Goal: Task Accomplishment & Management: Manage account settings

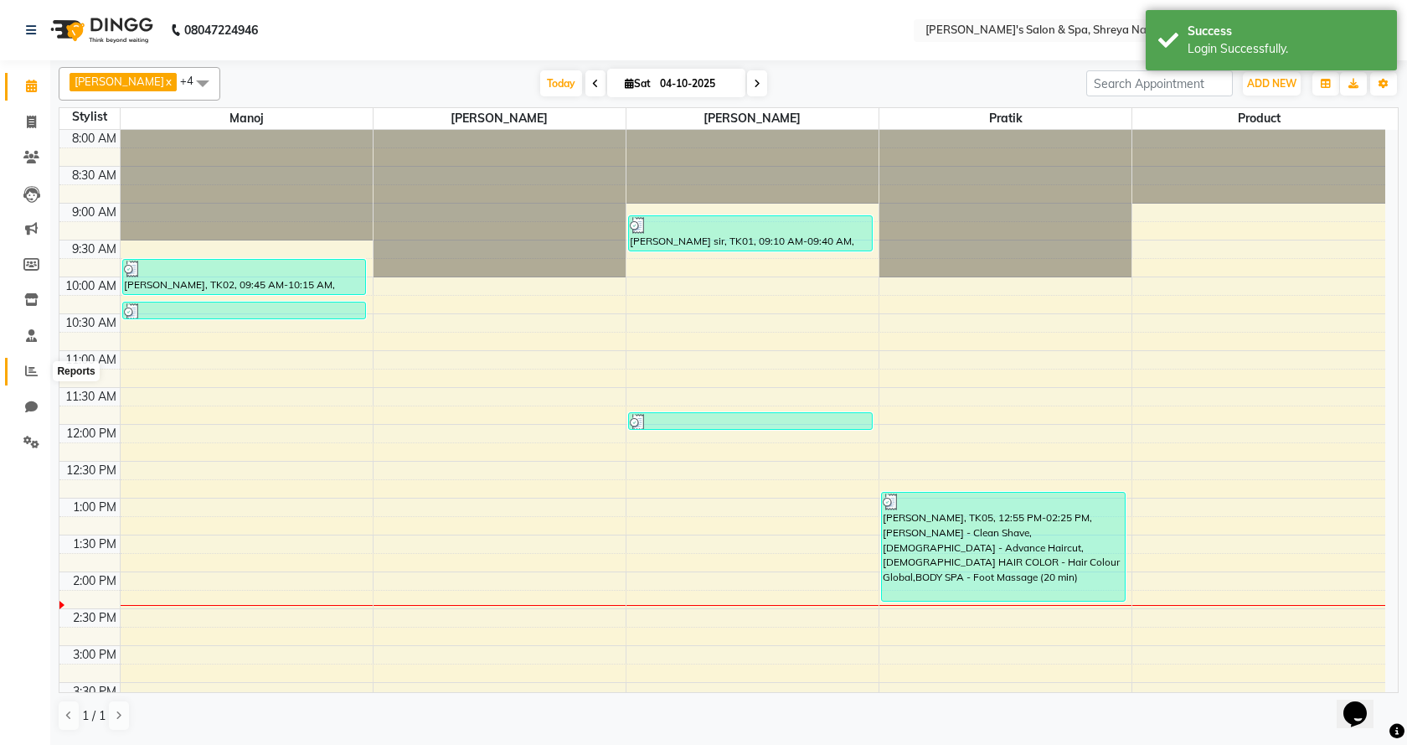
click at [32, 379] on span at bounding box center [31, 371] width 29 height 19
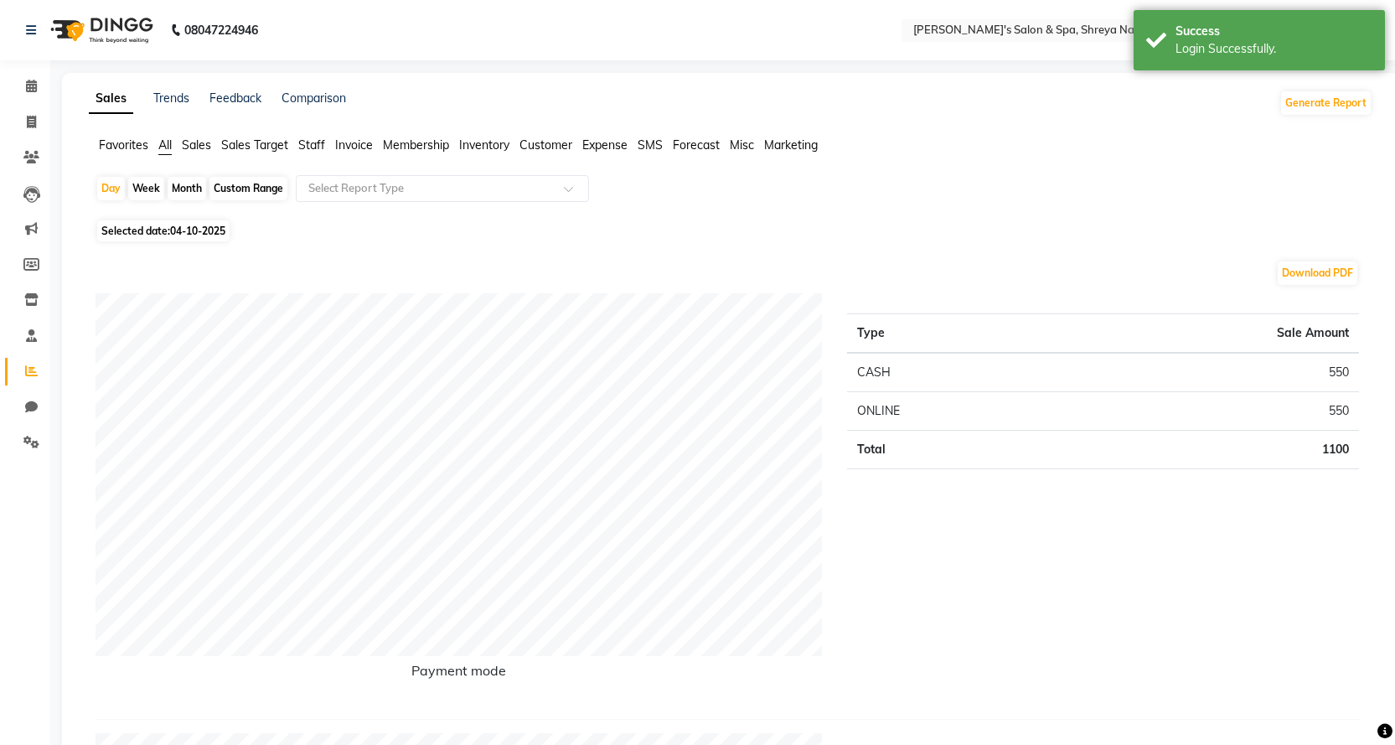
click at [189, 187] on div "Month" at bounding box center [187, 188] width 39 height 23
select select "10"
select select "2025"
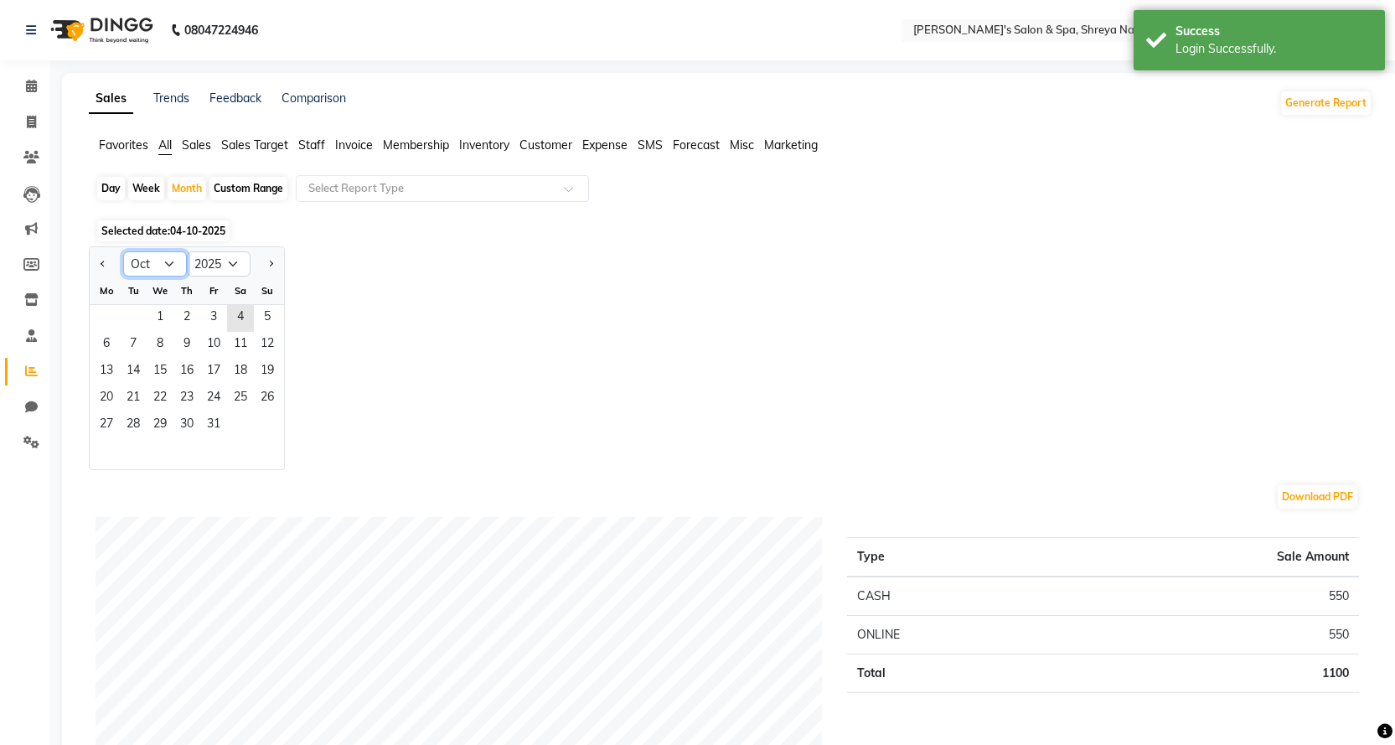
click at [183, 255] on select "Jan Feb Mar Apr May Jun [DATE] Aug Sep Oct Nov Dec" at bounding box center [155, 263] width 64 height 25
select select "9"
click at [123, 251] on select "Jan Feb Mar Apr May Jun [DATE] Aug Sep Oct Nov Dec" at bounding box center [155, 263] width 64 height 25
click at [114, 314] on span "1" at bounding box center [106, 318] width 27 height 27
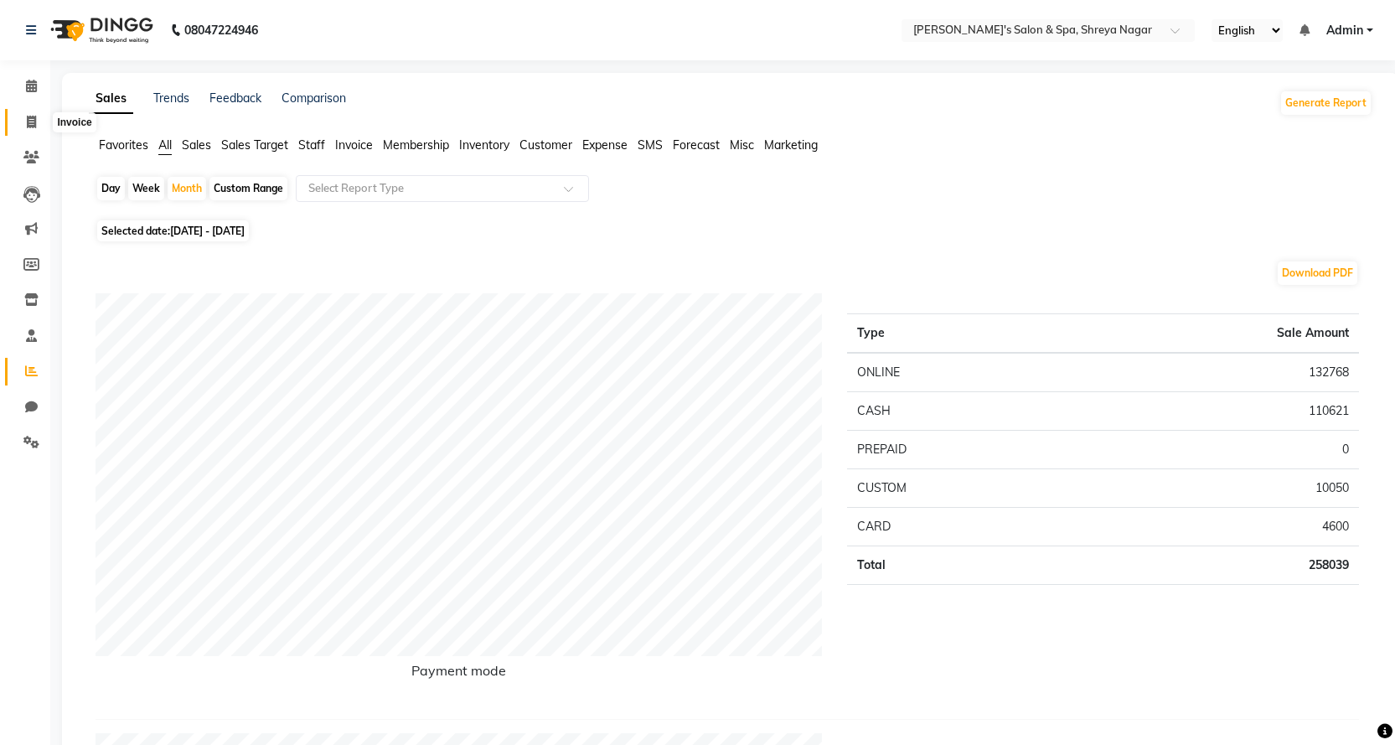
click at [25, 130] on span at bounding box center [31, 122] width 29 height 19
select select "service"
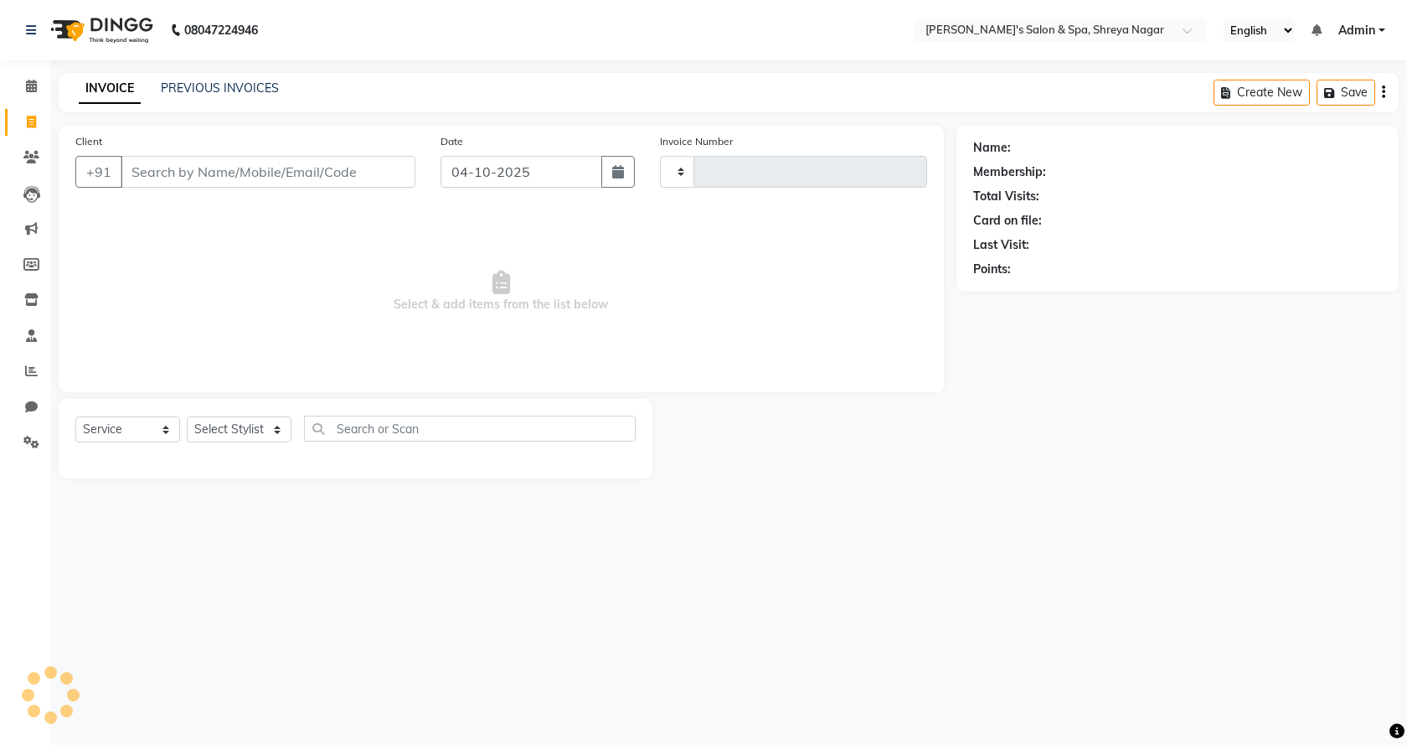
type input "3274"
select select "7591"
drag, startPoint x: 320, startPoint y: 162, endPoint x: 320, endPoint y: 174, distance: 12.6
click at [320, 172] on input "Client" at bounding box center [268, 172] width 295 height 32
click at [320, 174] on input "Client" at bounding box center [268, 172] width 295 height 32
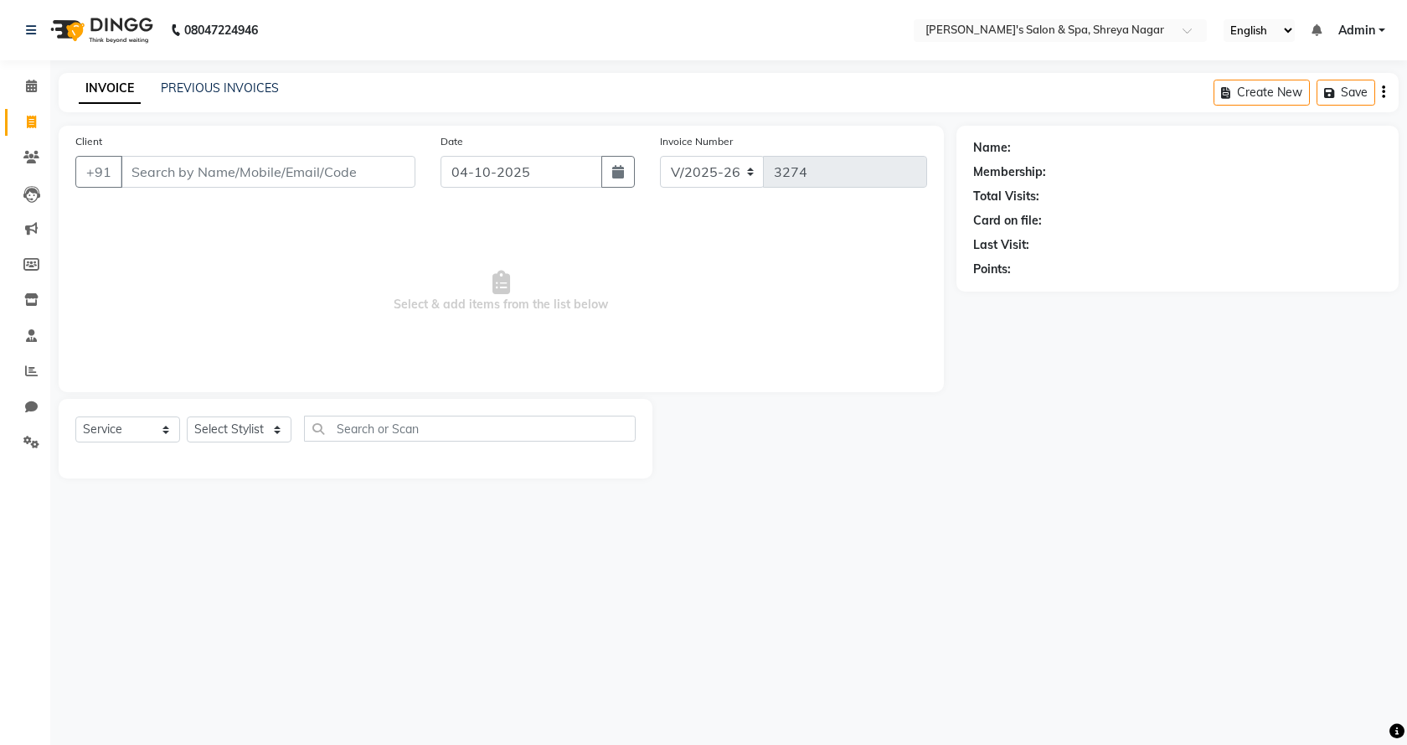
click at [320, 174] on input "Client" at bounding box center [268, 172] width 295 height 32
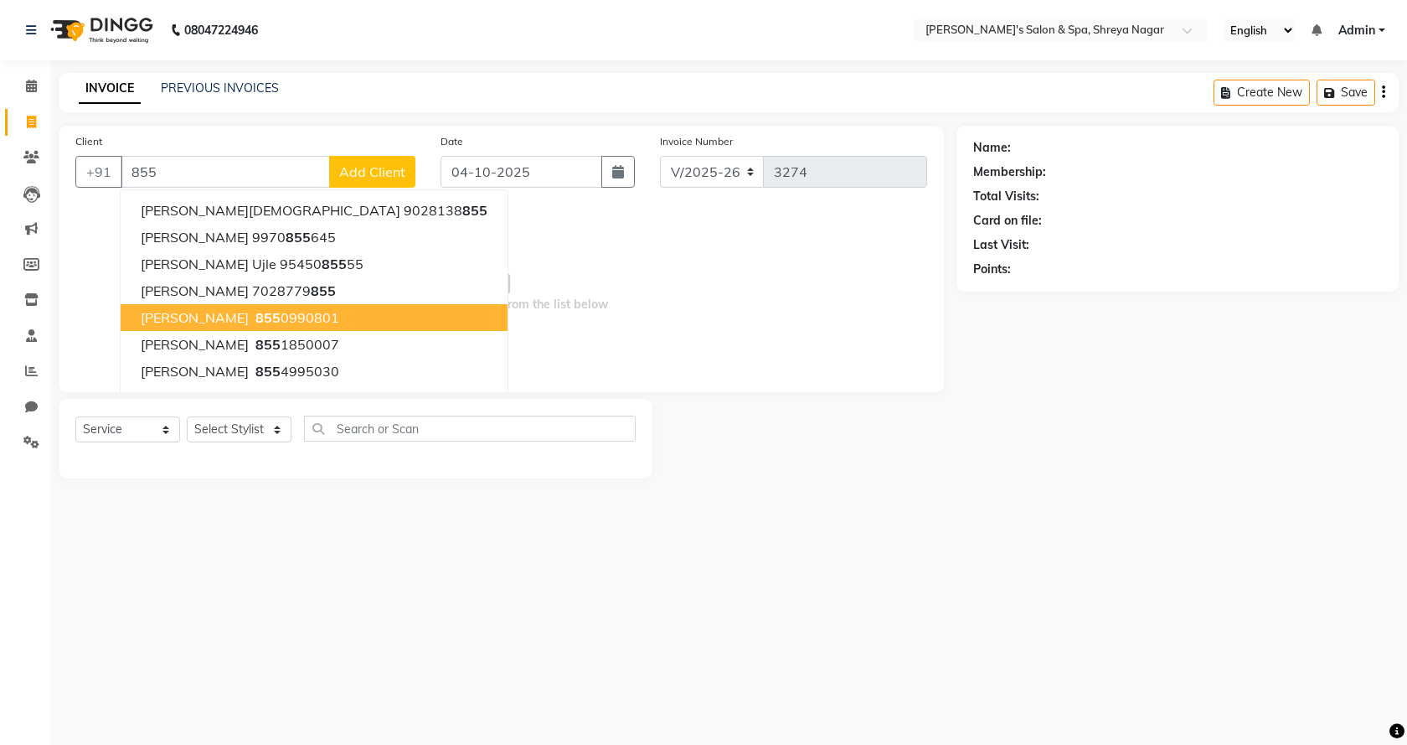
click at [302, 319] on ngb-highlight "855 0990801" at bounding box center [295, 317] width 87 height 17
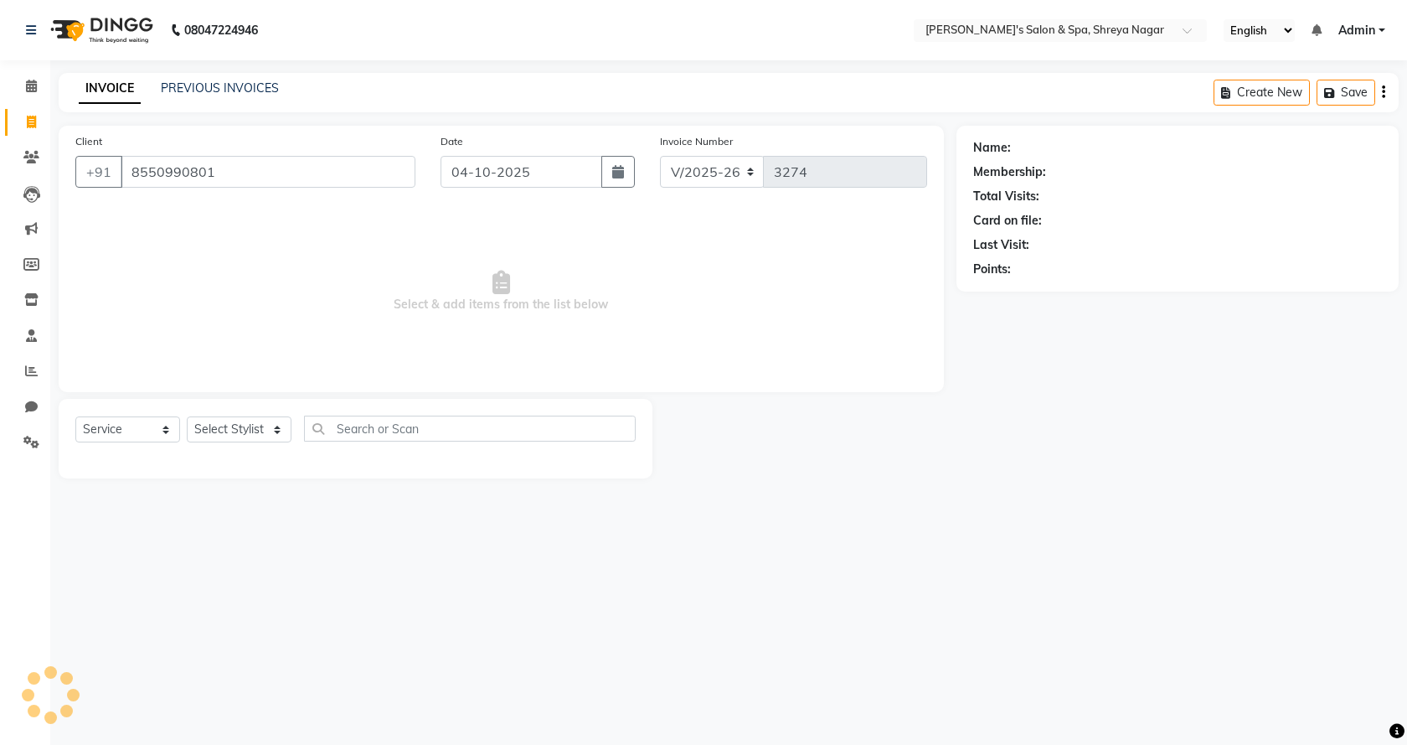
type input "8550990801"
select select "1: Object"
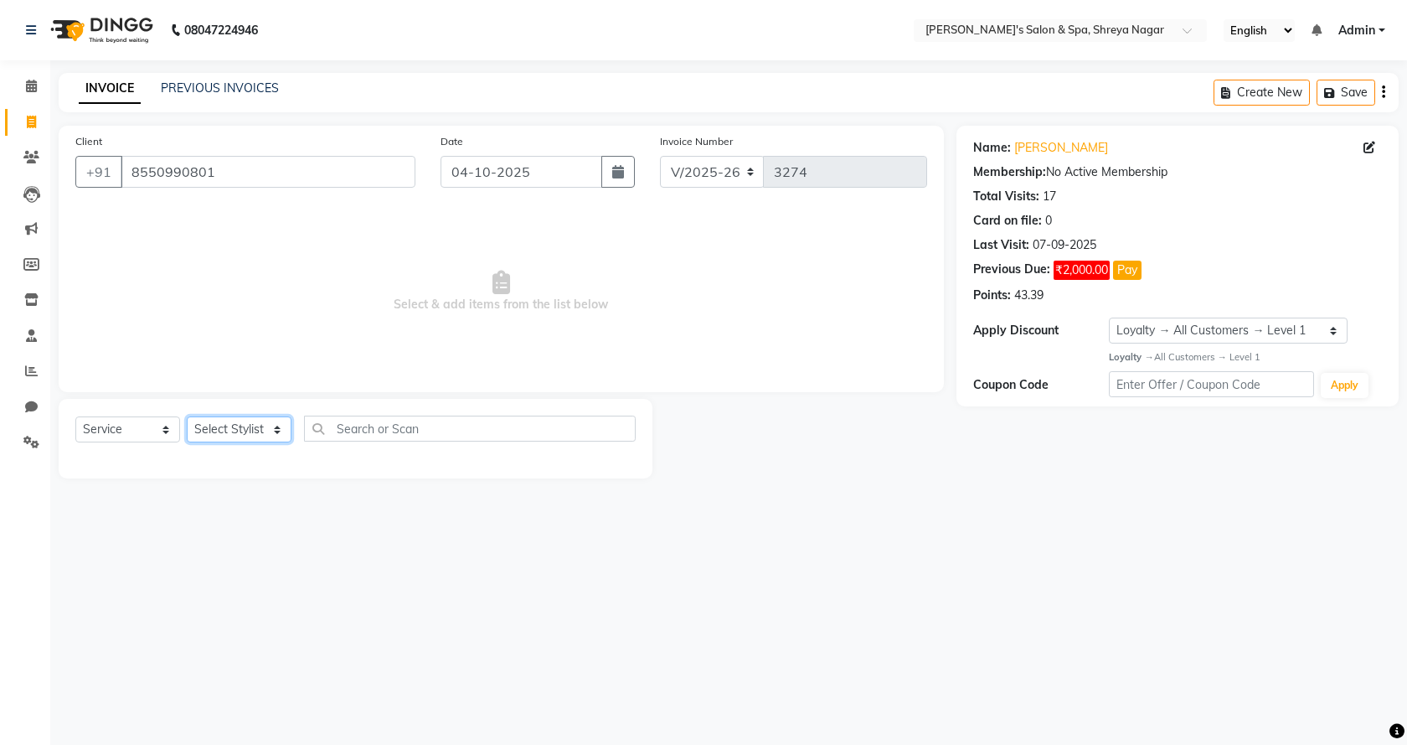
click at [250, 428] on select "Select Stylist [PERSON_NAME] [PERSON_NAME] [PERSON_NAME] Product Reception" at bounding box center [239, 429] width 105 height 26
select select "67479"
click at [187, 416] on select "Select Stylist [PERSON_NAME] [PERSON_NAME] [PERSON_NAME] Product Reception" at bounding box center [239, 429] width 105 height 26
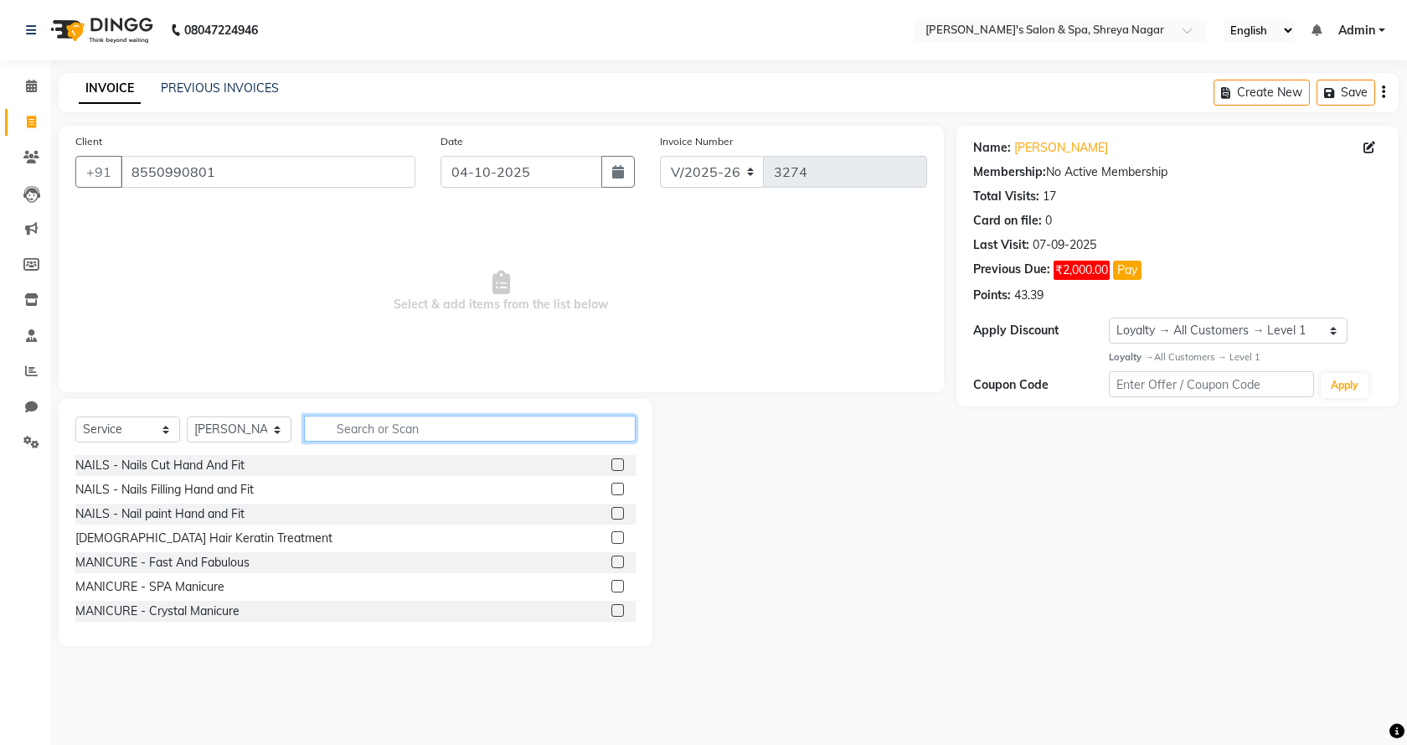
click at [366, 428] on input "text" at bounding box center [470, 429] width 332 height 26
click at [367, 426] on input "text" at bounding box center [470, 429] width 332 height 26
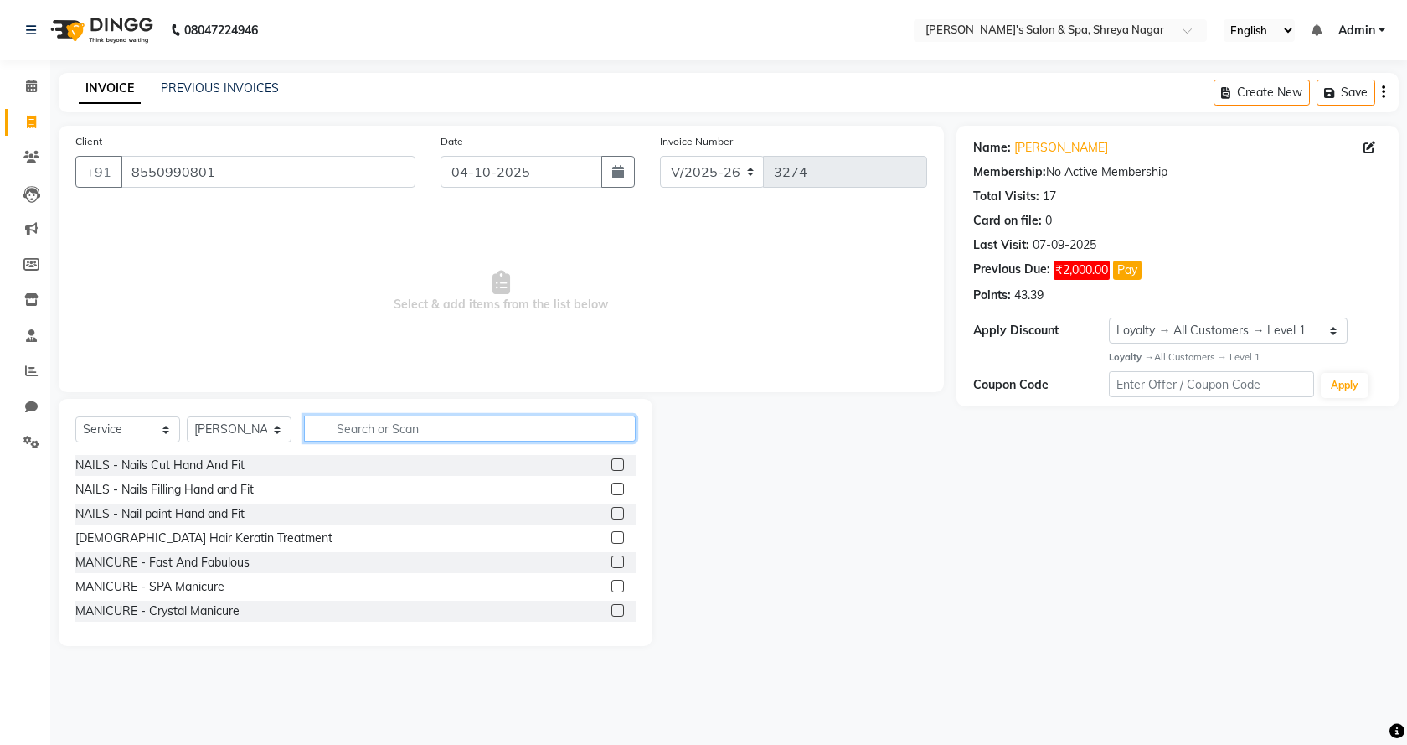
click at [367, 424] on input "text" at bounding box center [470, 429] width 332 height 26
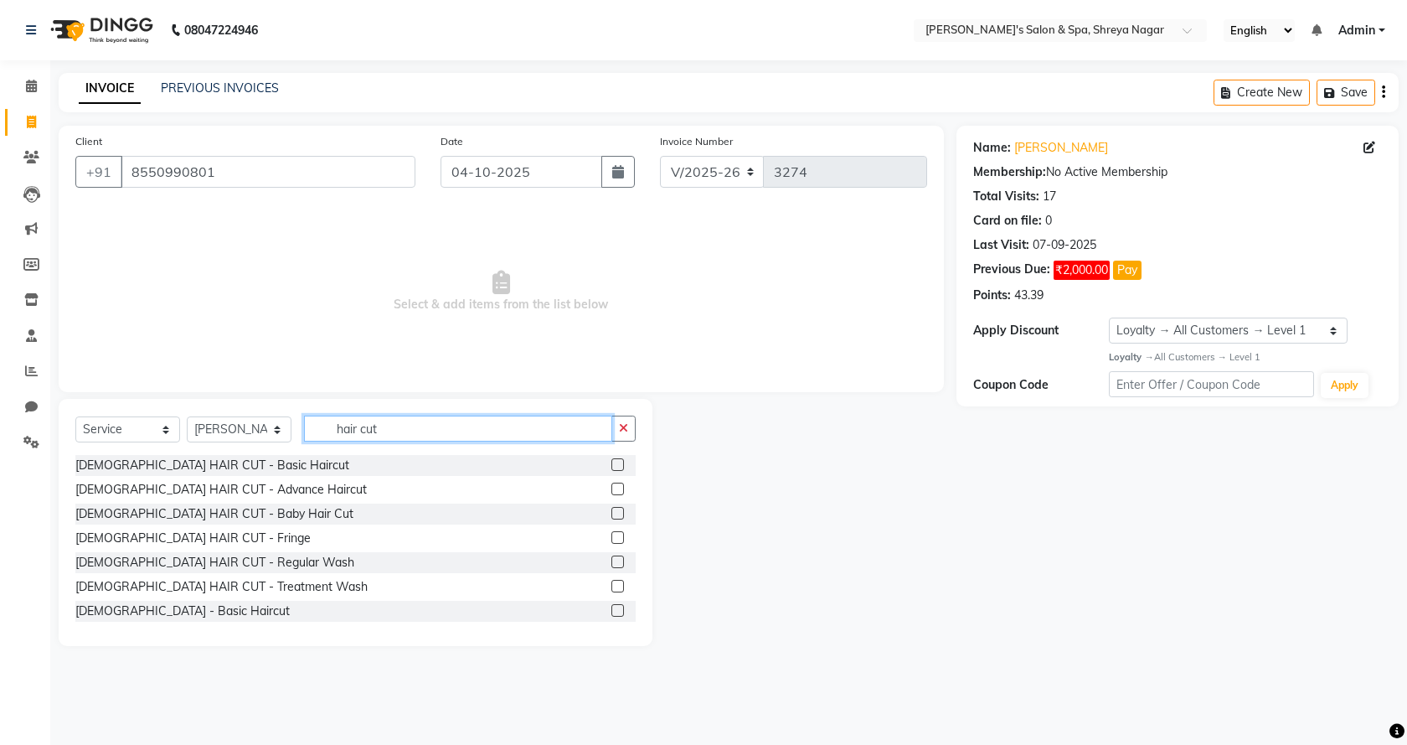
type input "hair cut"
click at [612, 609] on label at bounding box center [618, 610] width 13 height 13
click at [612, 609] on input "checkbox" at bounding box center [617, 611] width 11 height 11
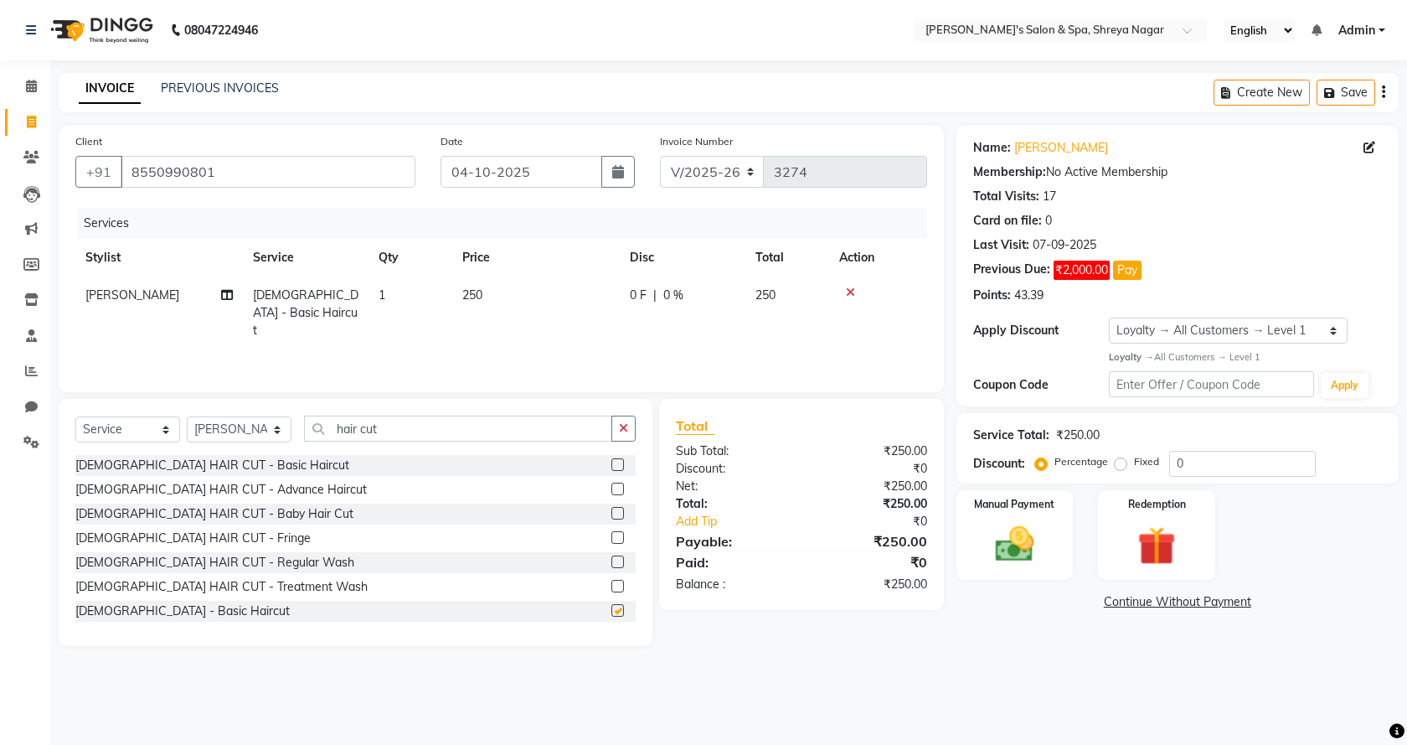
checkbox input "false"
click at [616, 424] on button "button" at bounding box center [624, 429] width 24 height 26
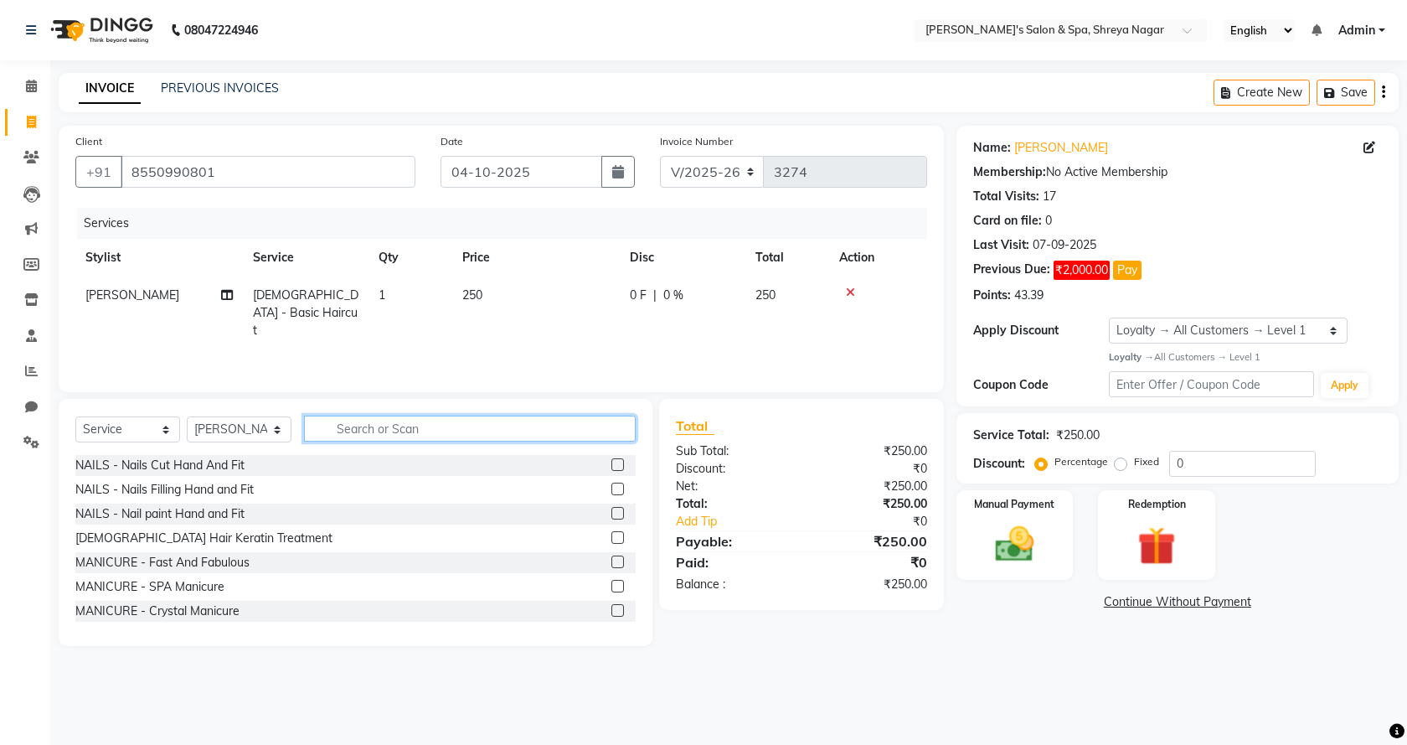
click at [514, 436] on input "text" at bounding box center [470, 429] width 332 height 26
click at [508, 434] on input "text" at bounding box center [470, 429] width 332 height 26
click at [504, 411] on div "Select Service Product Membership Package Voucher Prepaid Gift Card Select Styl…" at bounding box center [356, 522] width 594 height 247
click at [504, 421] on input "text" at bounding box center [470, 429] width 332 height 26
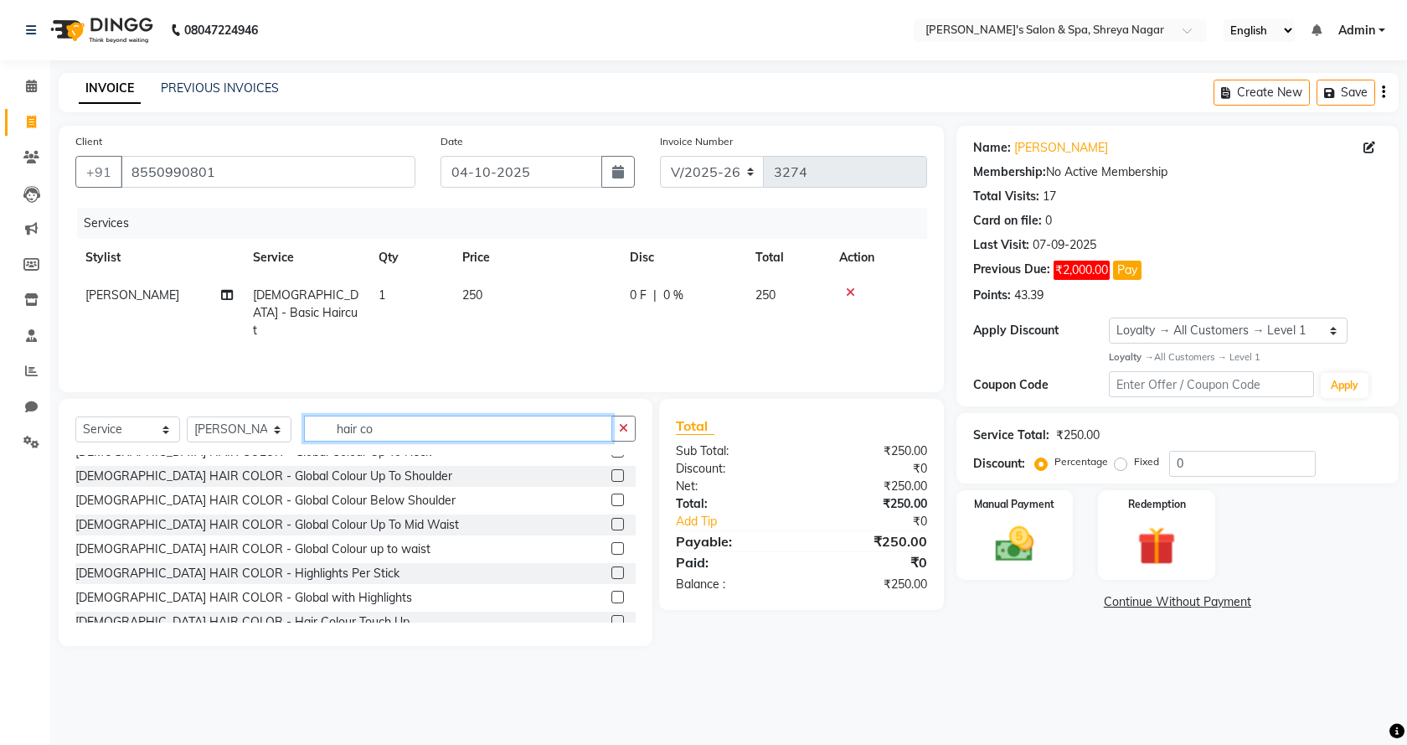
scroll to position [84, 0]
type input "hair co"
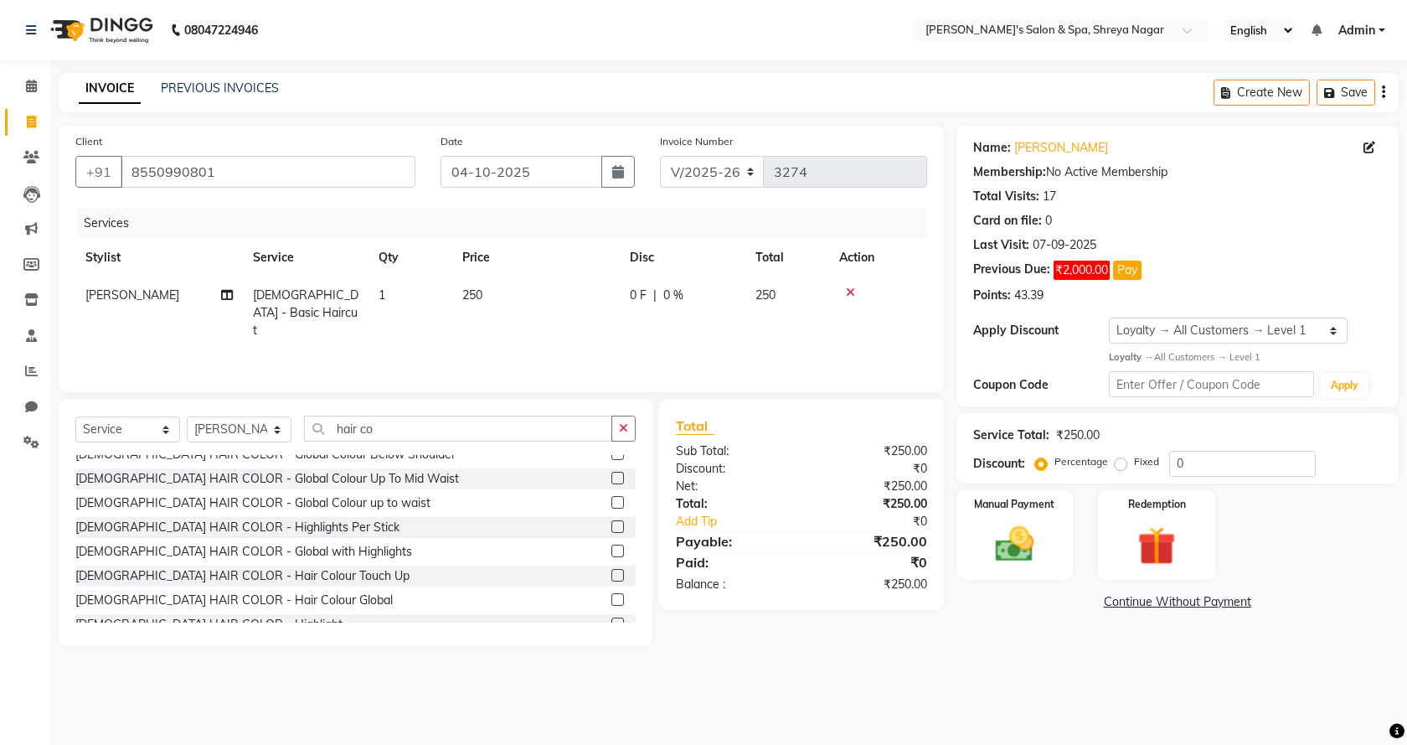
click at [612, 601] on label at bounding box center [618, 599] width 13 height 13
click at [612, 601] on input "checkbox" at bounding box center [617, 600] width 11 height 11
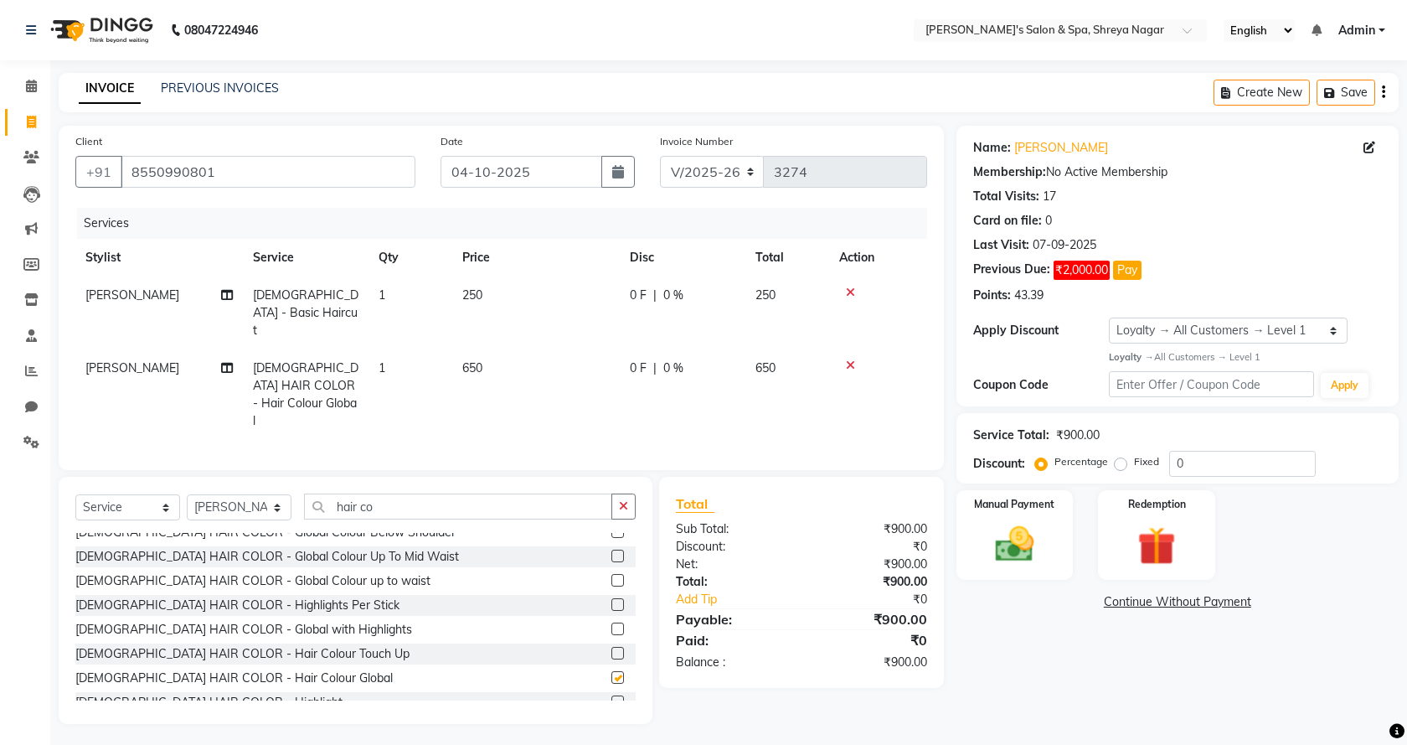
checkbox input "false"
drag, startPoint x: 627, startPoint y: 487, endPoint x: 534, endPoint y: 486, distance: 92.2
click at [626, 500] on icon "button" at bounding box center [623, 506] width 9 height 12
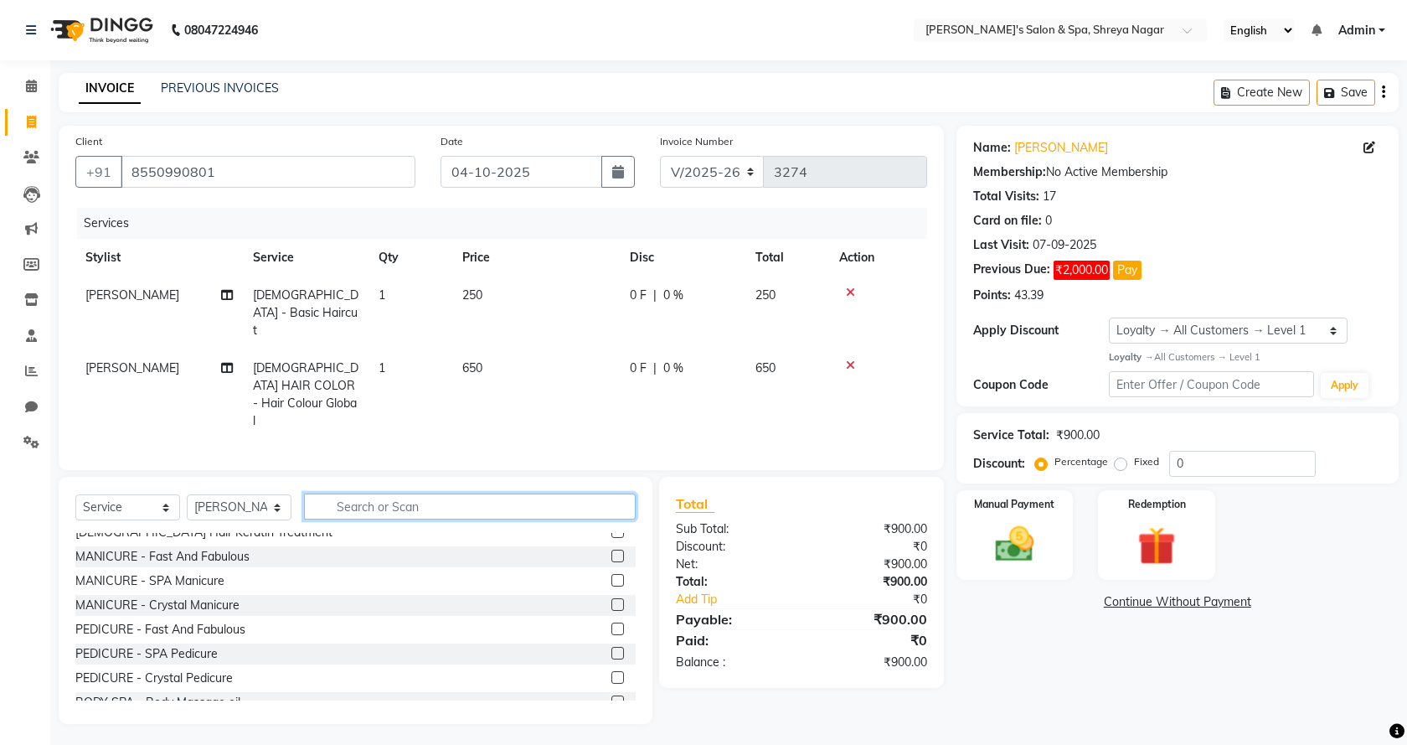
click at [532, 493] on input "text" at bounding box center [470, 506] width 332 height 26
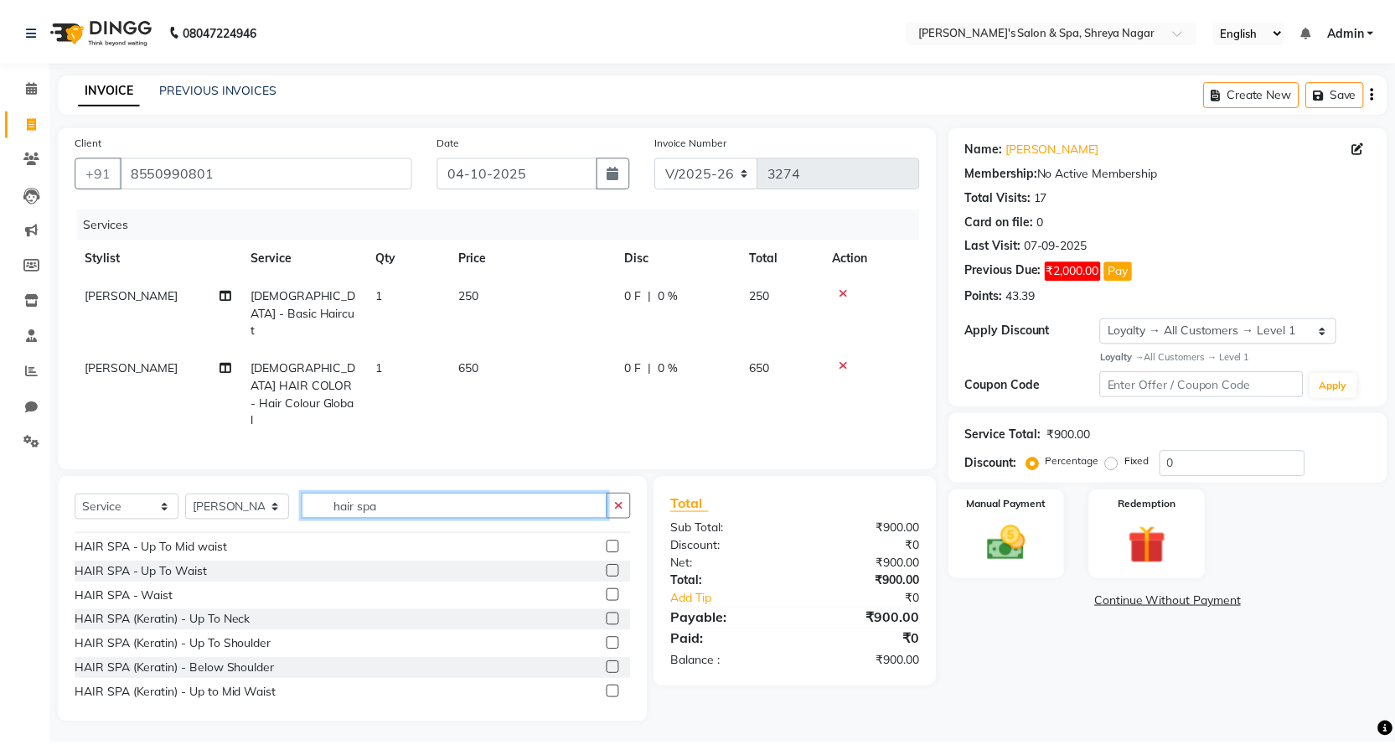
scroll to position [294, 0]
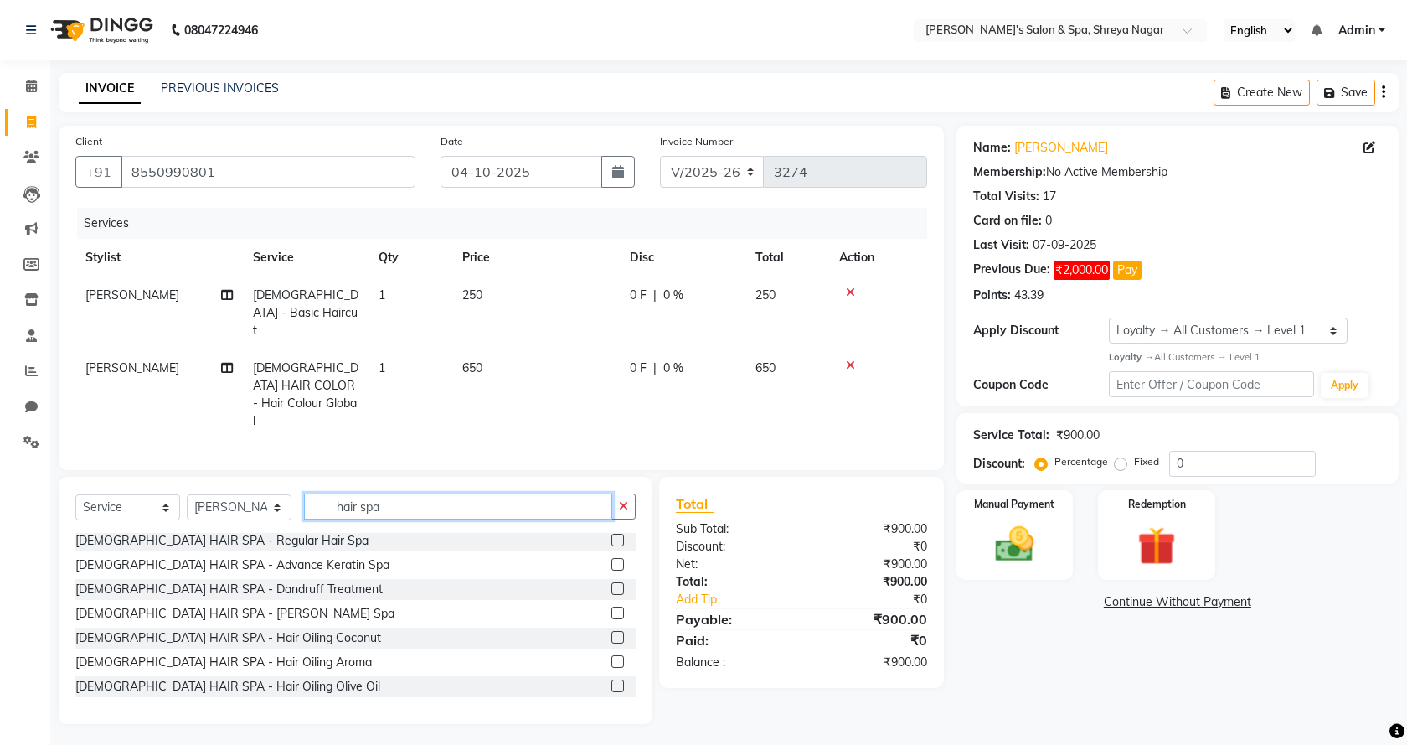
type input "hair spa"
click at [612, 631] on label at bounding box center [618, 637] width 13 height 13
click at [612, 632] on input "checkbox" at bounding box center [617, 637] width 11 height 11
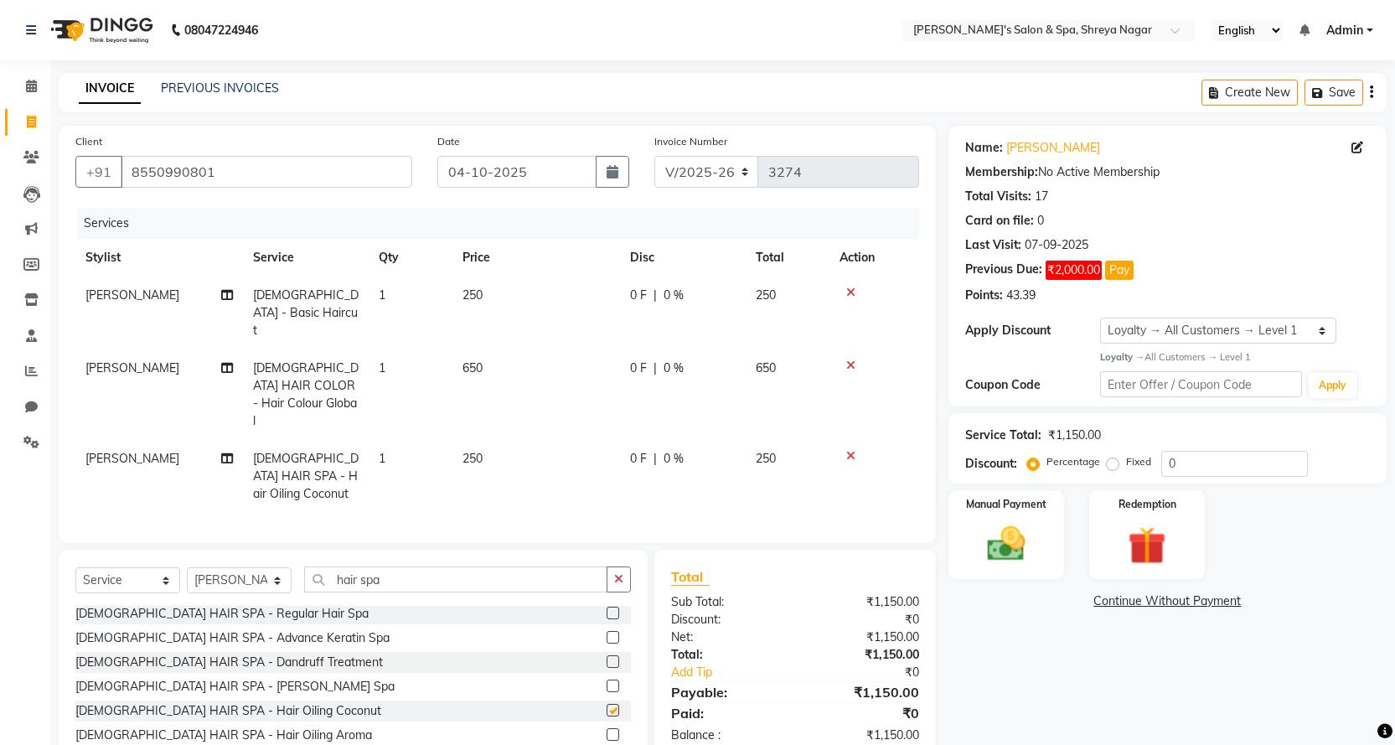
checkbox input "false"
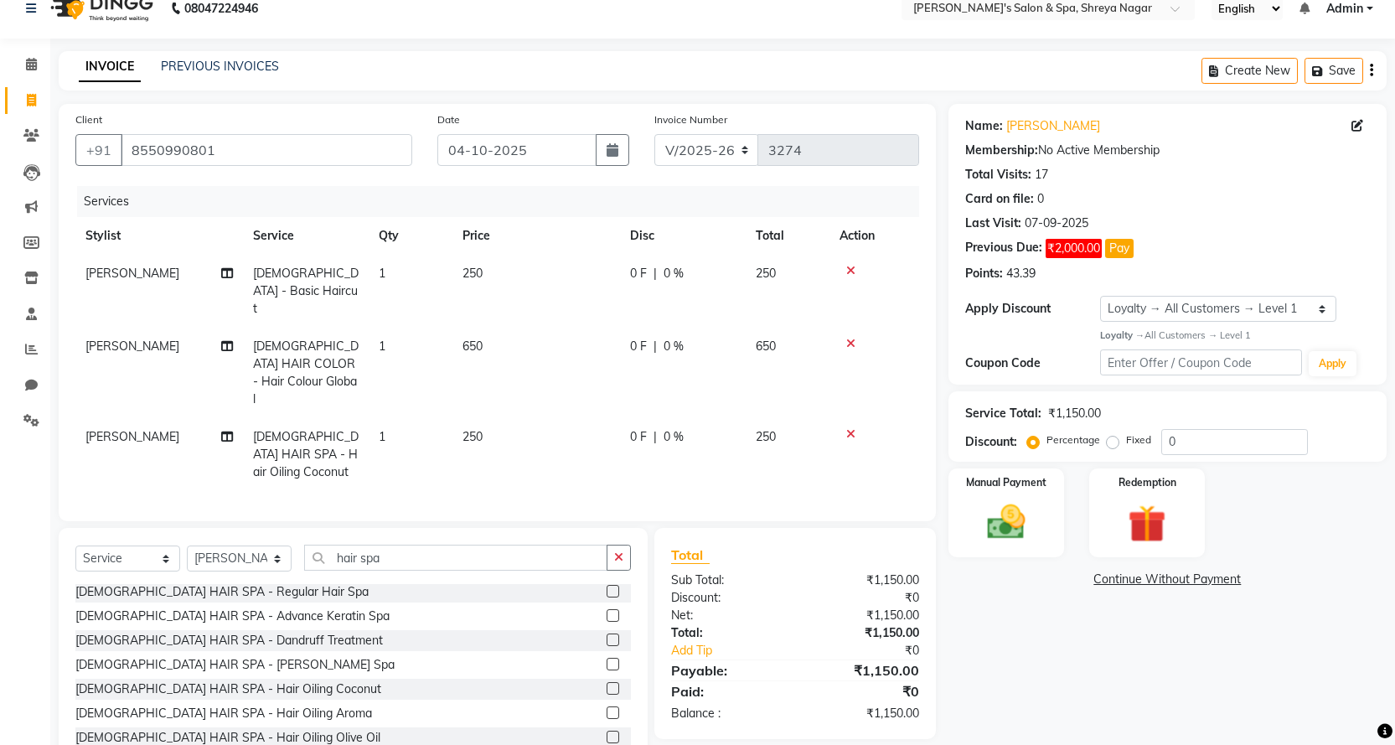
scroll to position [37, 0]
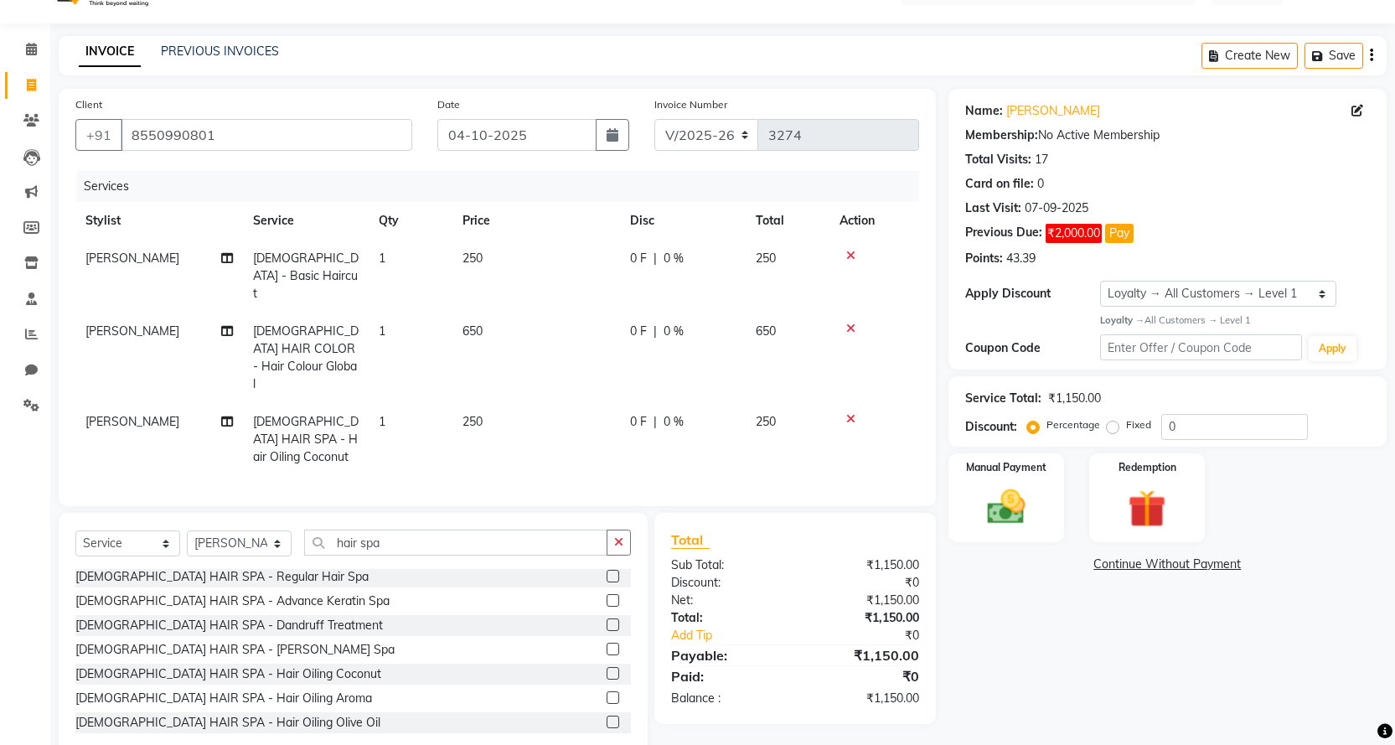
click at [514, 312] on td "650" at bounding box center [536, 357] width 168 height 90
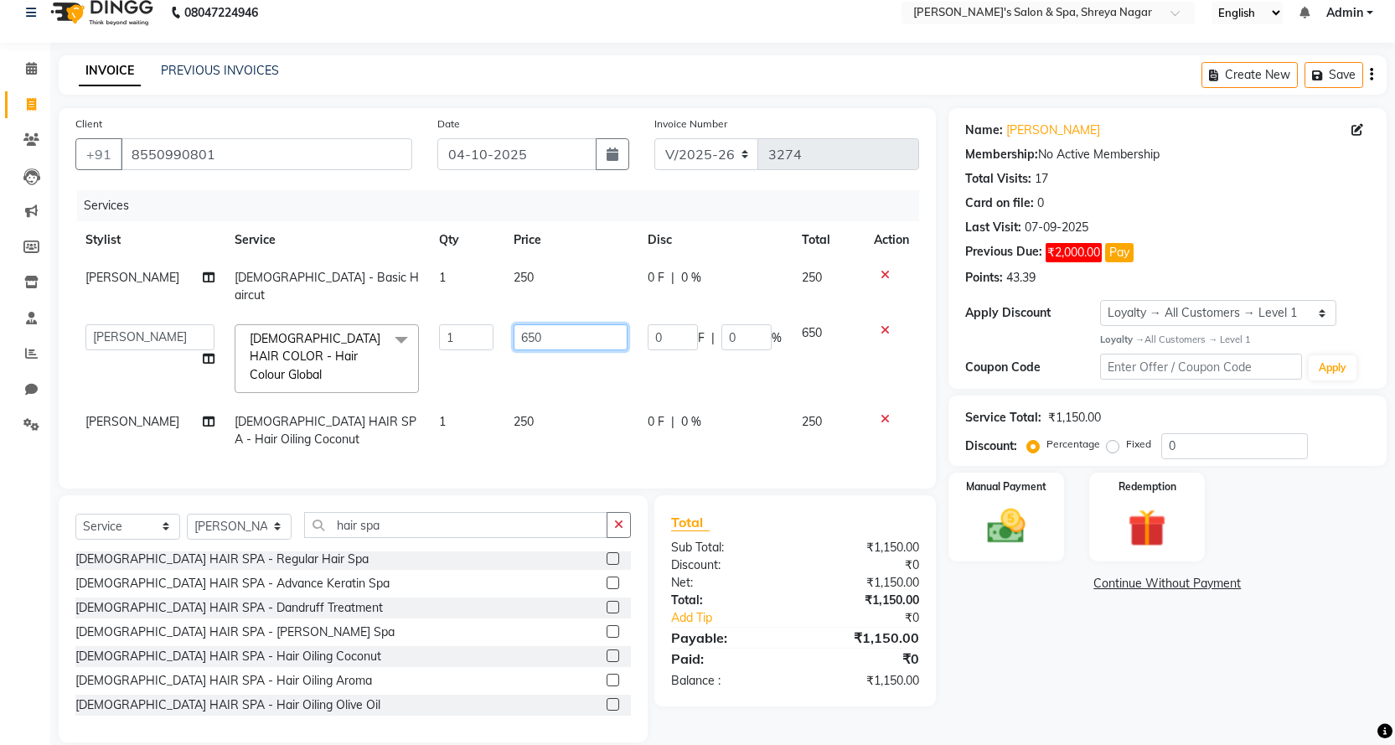
click at [558, 324] on input "650" at bounding box center [571, 337] width 114 height 26
type input "6"
type input "700"
click at [1062, 666] on div "Name: [PERSON_NAME] Membership: No Active Membership Total Visits: 17 Card on f…" at bounding box center [1173, 425] width 451 height 634
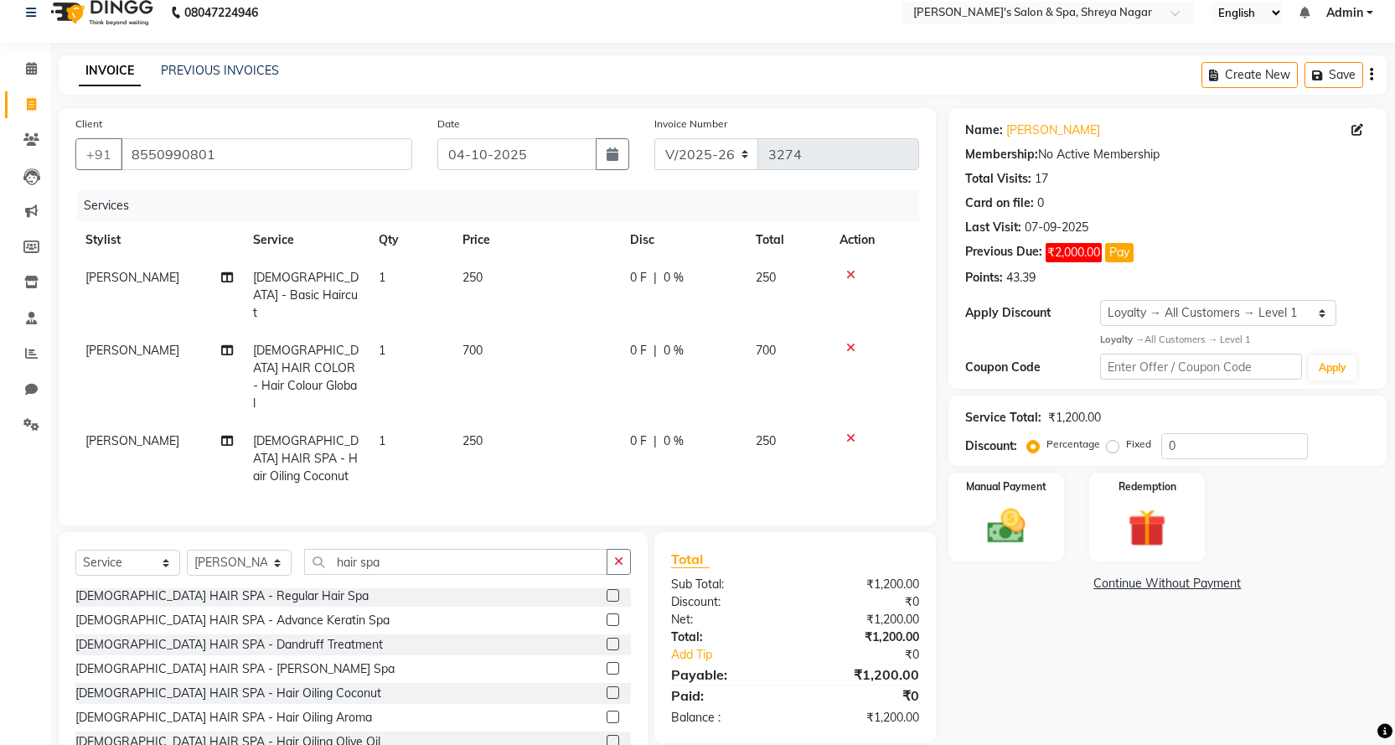
click at [506, 422] on td "250" at bounding box center [536, 458] width 168 height 73
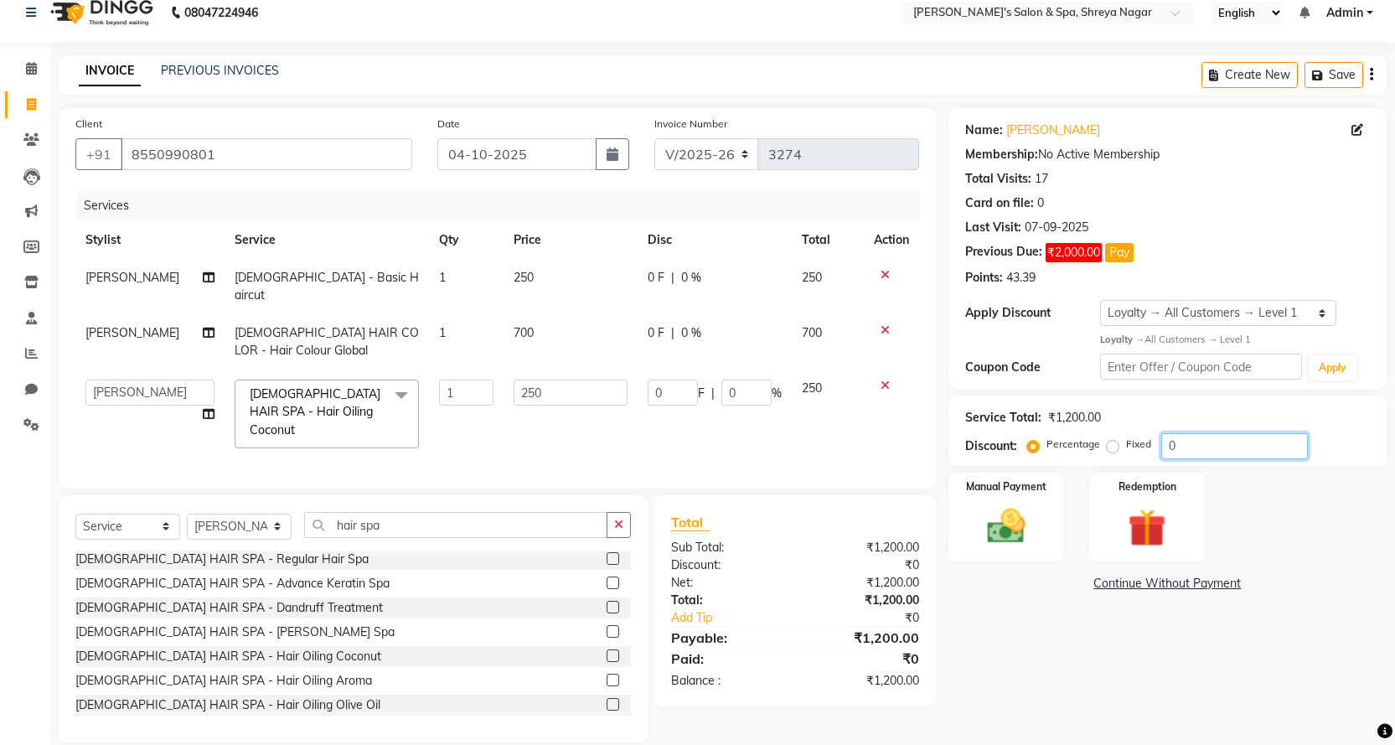
click at [1205, 454] on input "0" at bounding box center [1234, 446] width 147 height 26
type input "01"
type input "2.5"
type input "1"
type input "010"
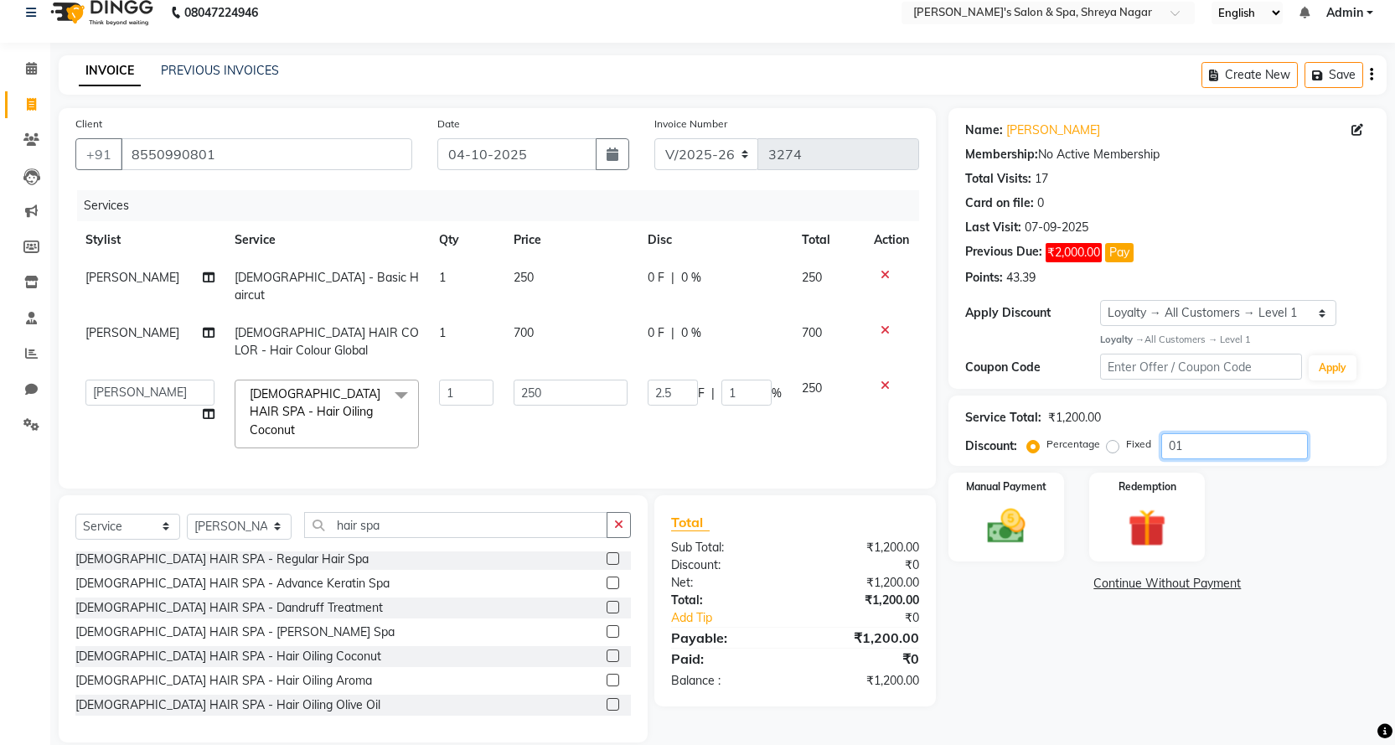
type input "25"
type input "10"
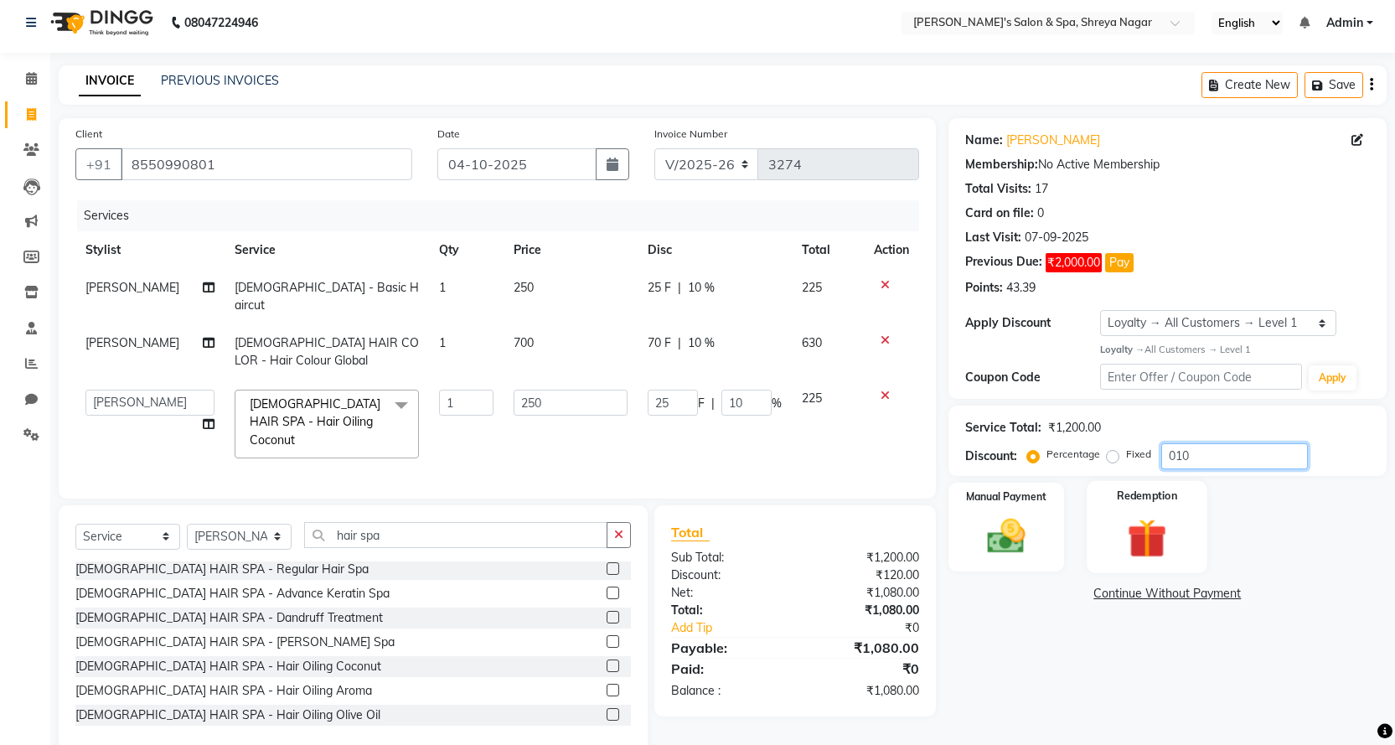
scroll to position [0, 0]
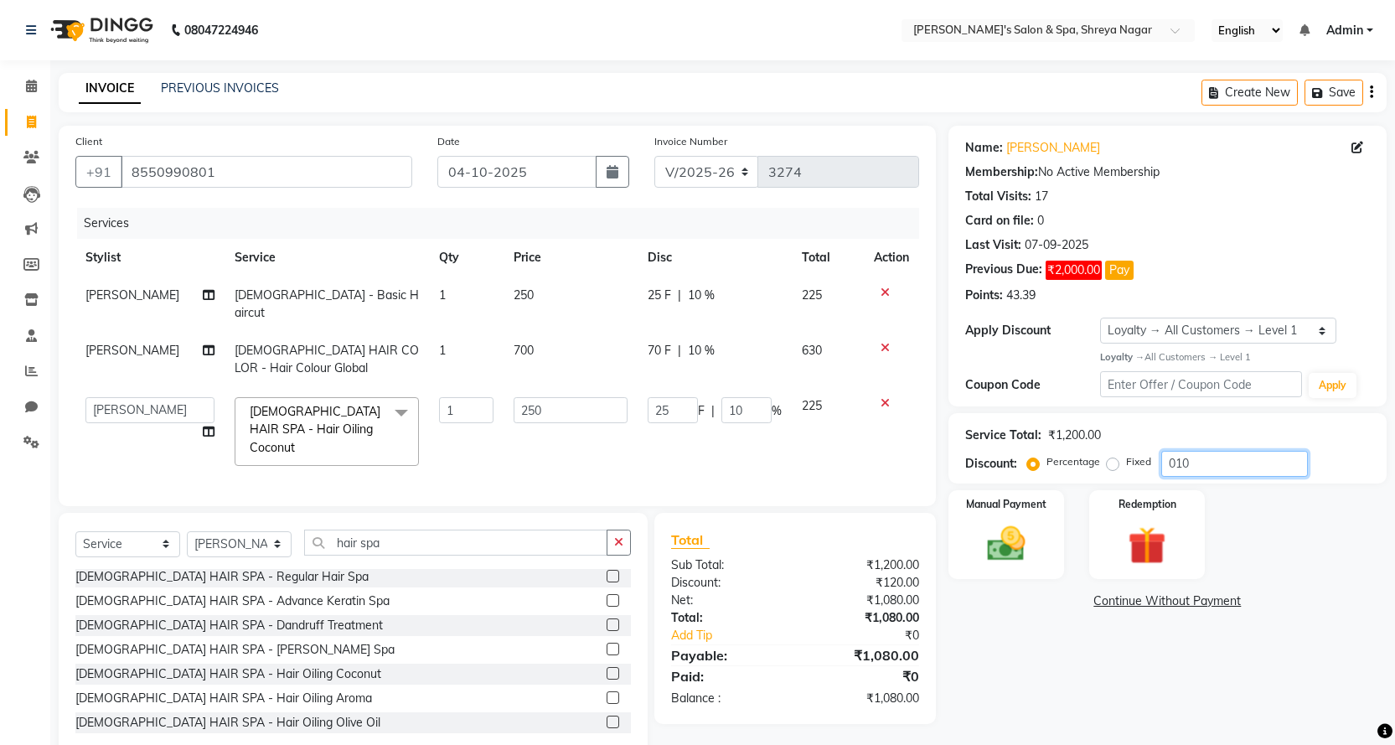
type input "01"
type input "2.5"
type input "1"
type input "0"
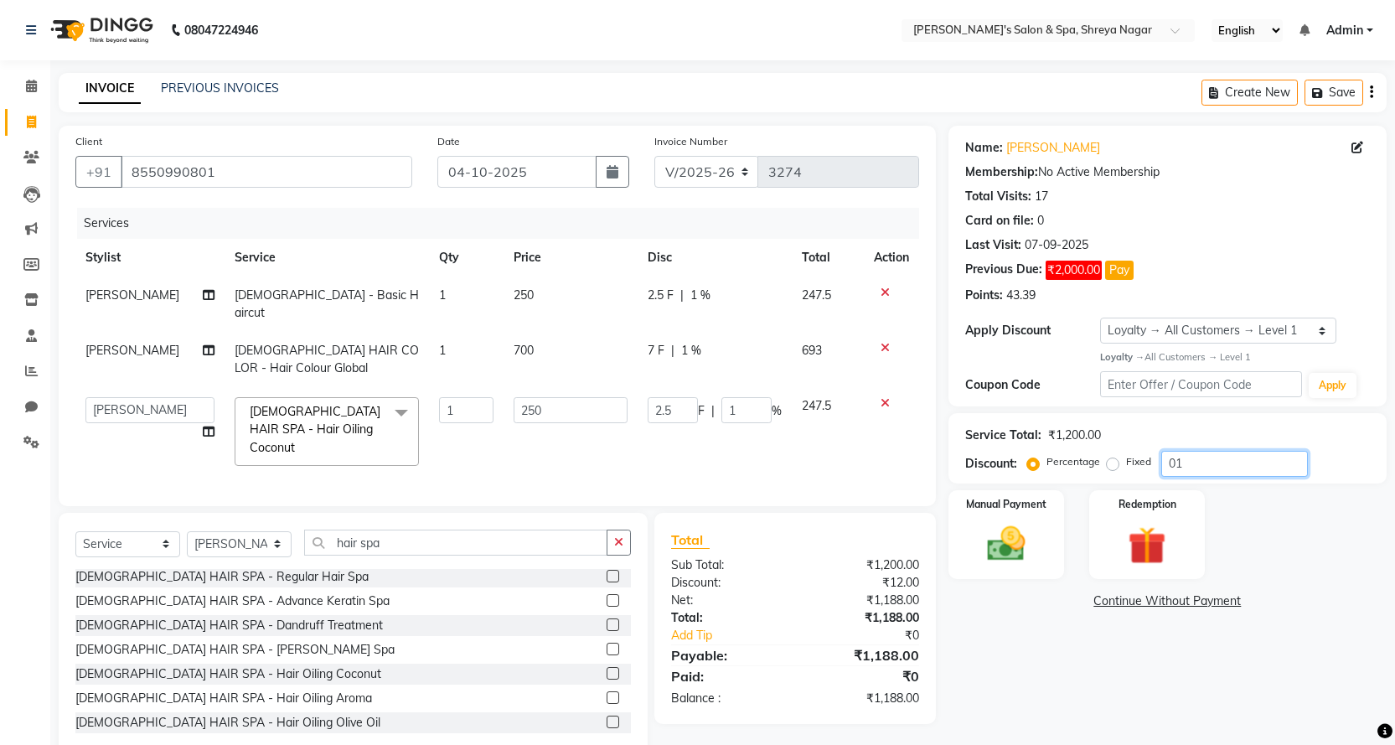
type input "0"
type input "1"
type input "2.5"
type input "1"
type input "10"
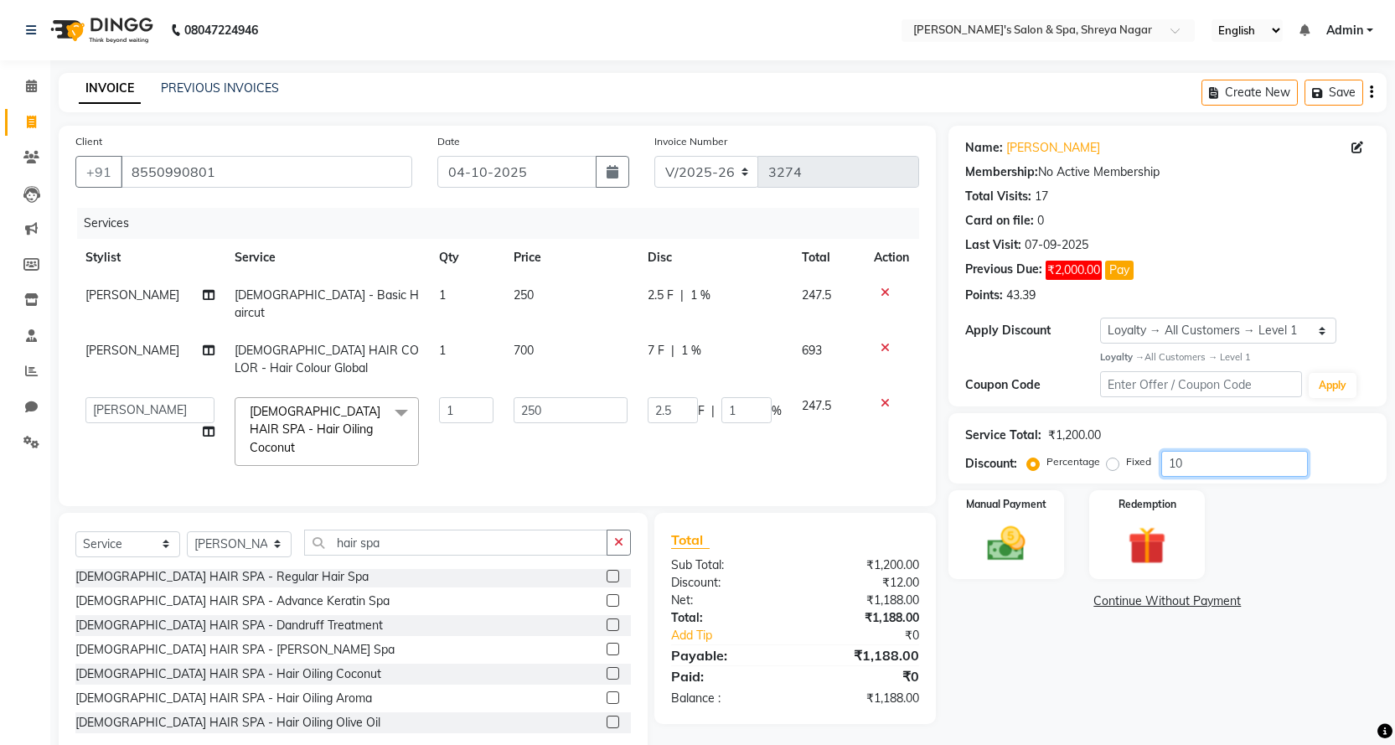
type input "25"
type input "10"
click at [1024, 552] on img at bounding box center [1005, 543] width 65 height 45
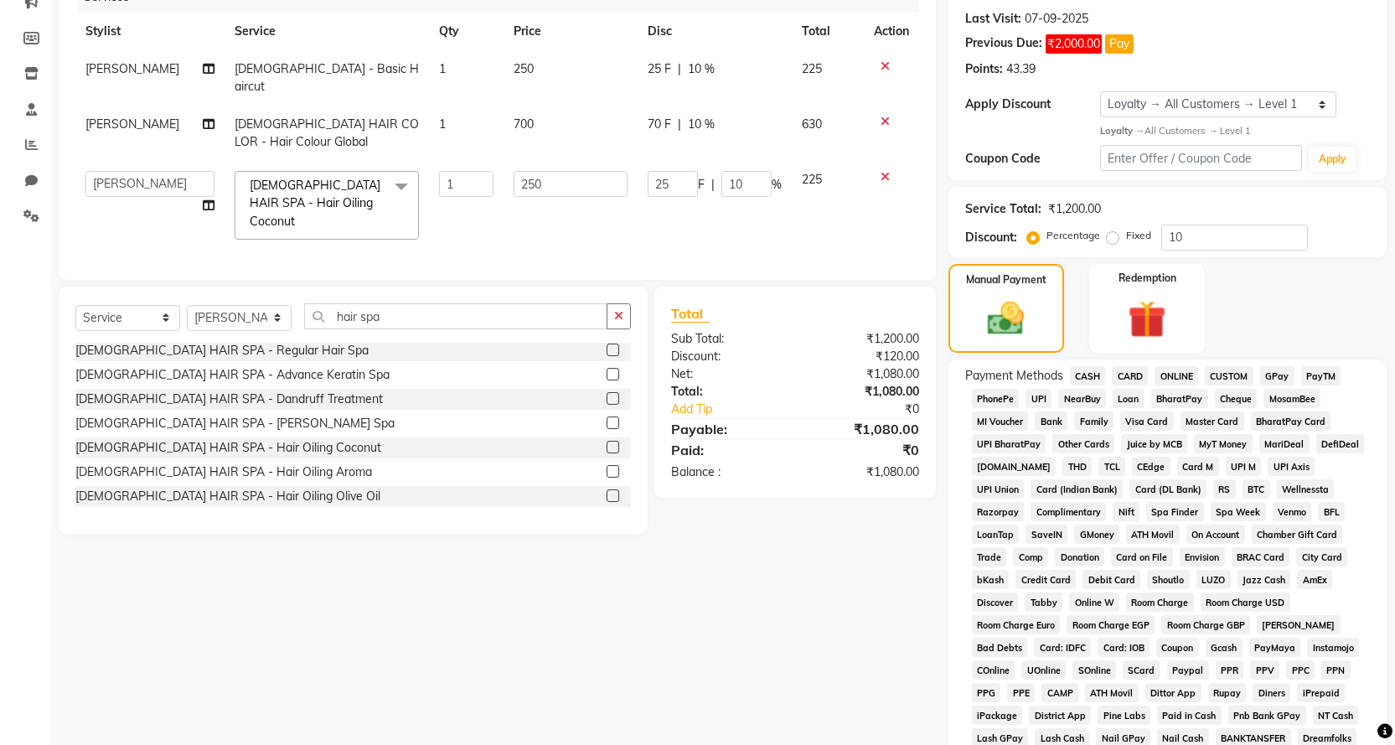
scroll to position [385, 0]
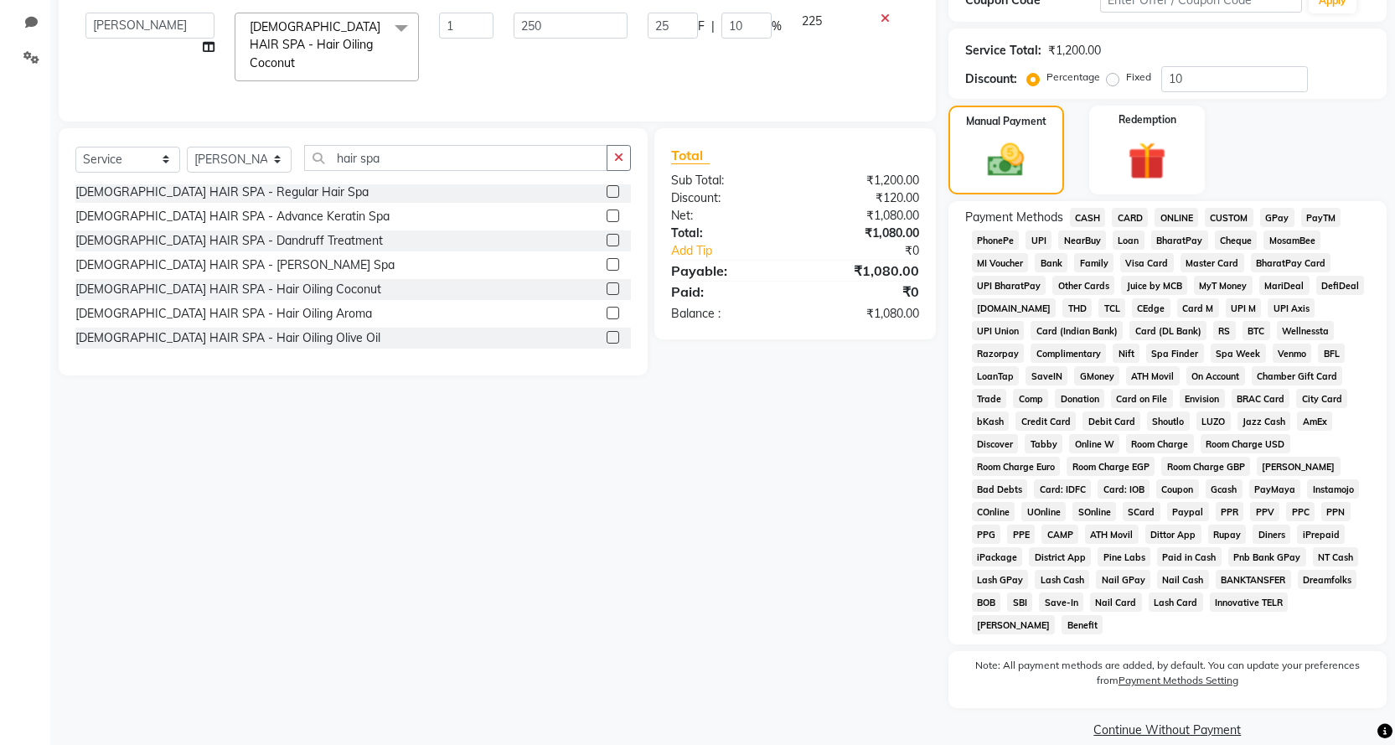
click at [1180, 721] on link "Continue Without Payment" at bounding box center [1167, 730] width 431 height 18
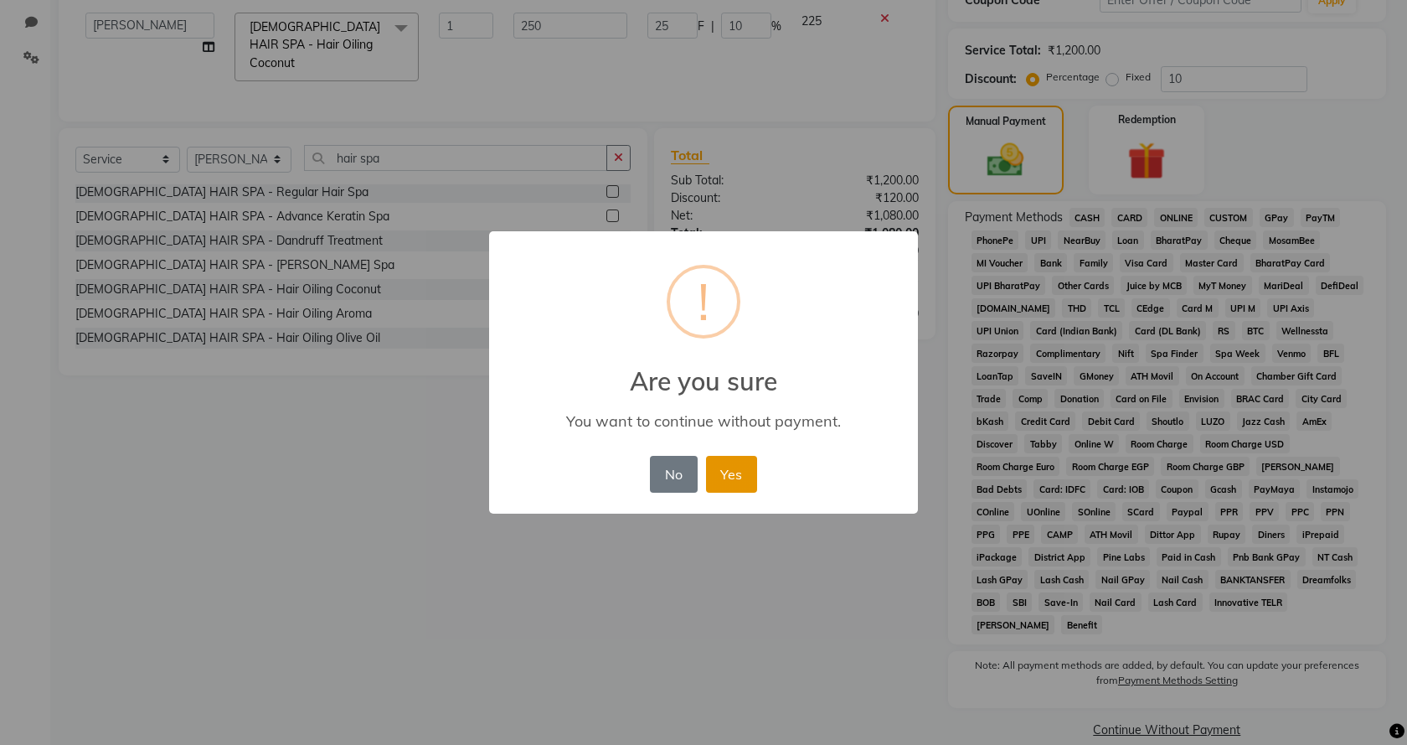
click at [746, 475] on button "Yes" at bounding box center [731, 474] width 51 height 37
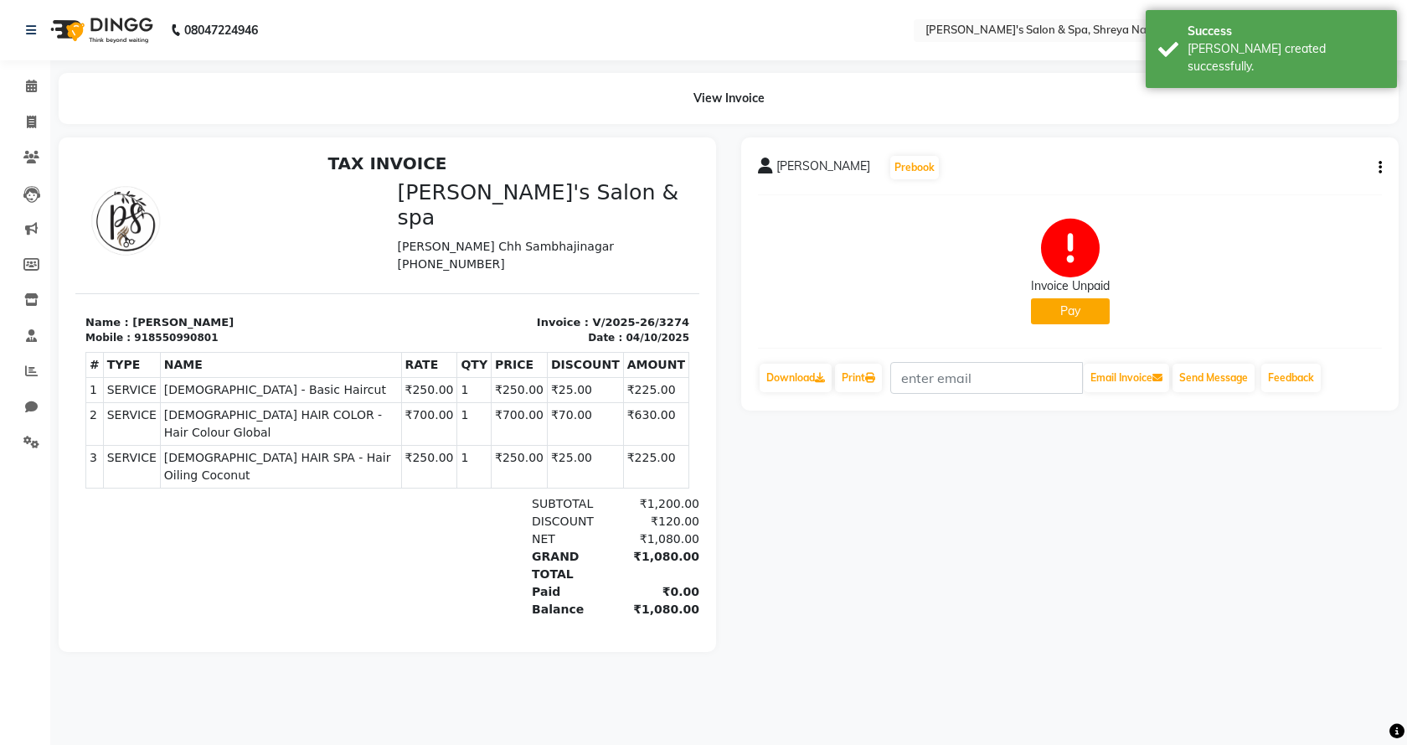
scroll to position [13, 0]
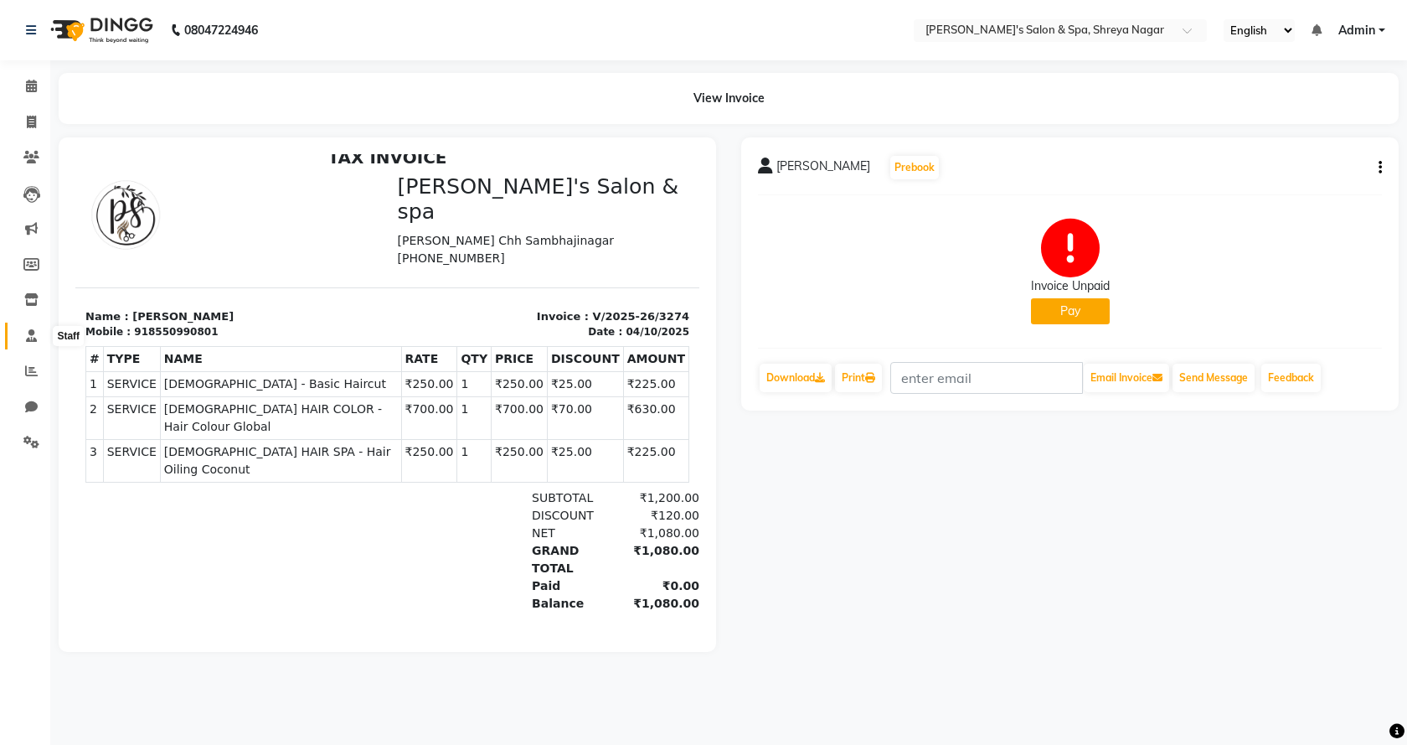
click at [30, 341] on icon at bounding box center [31, 335] width 11 height 13
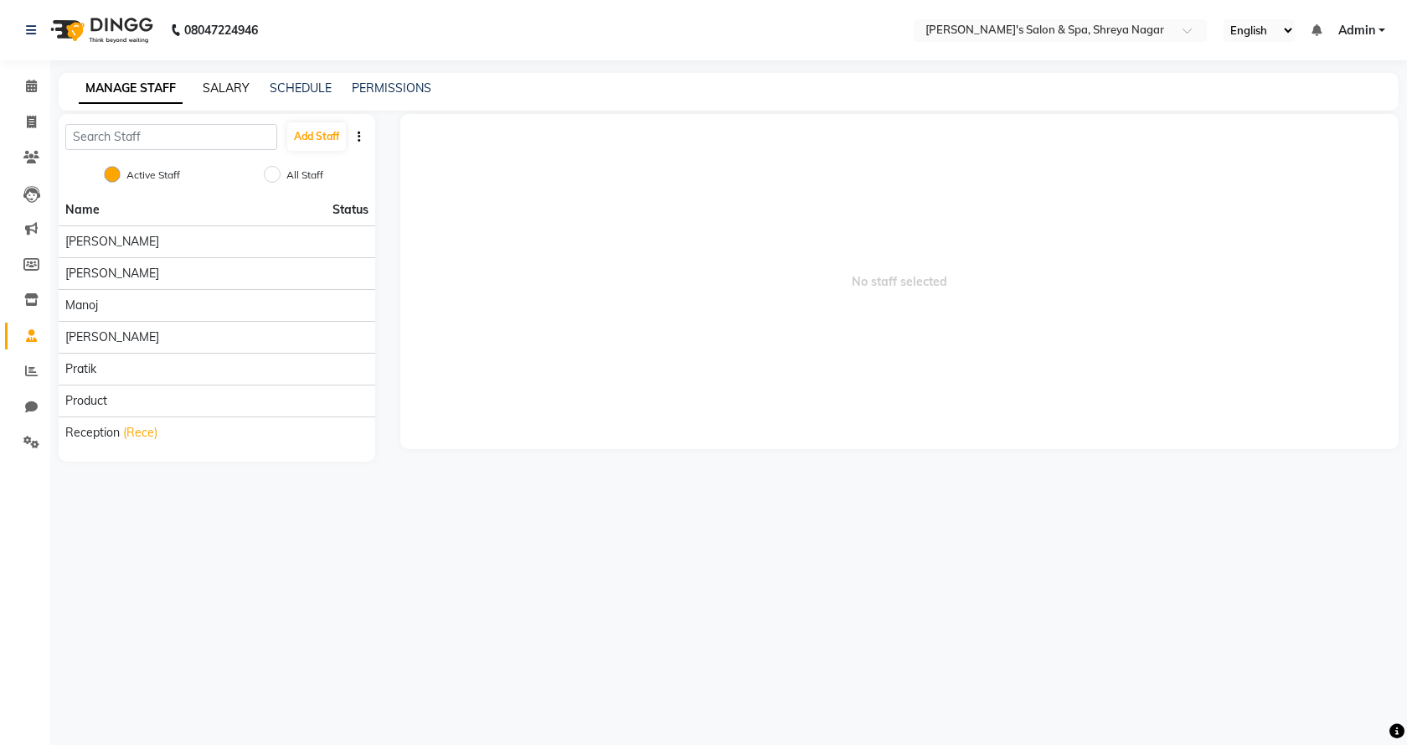
click at [230, 93] on link "SALARY" at bounding box center [226, 87] width 47 height 15
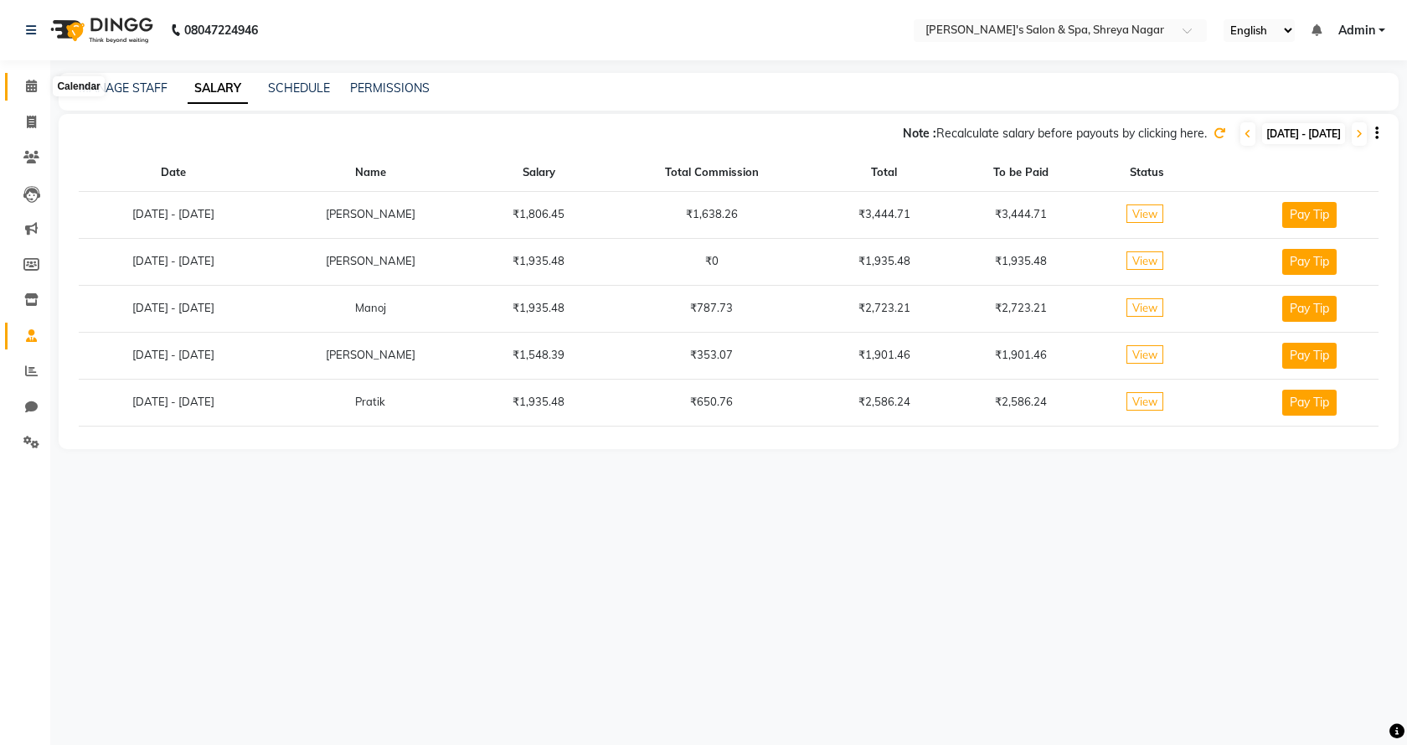
click at [33, 85] on icon at bounding box center [31, 86] width 11 height 13
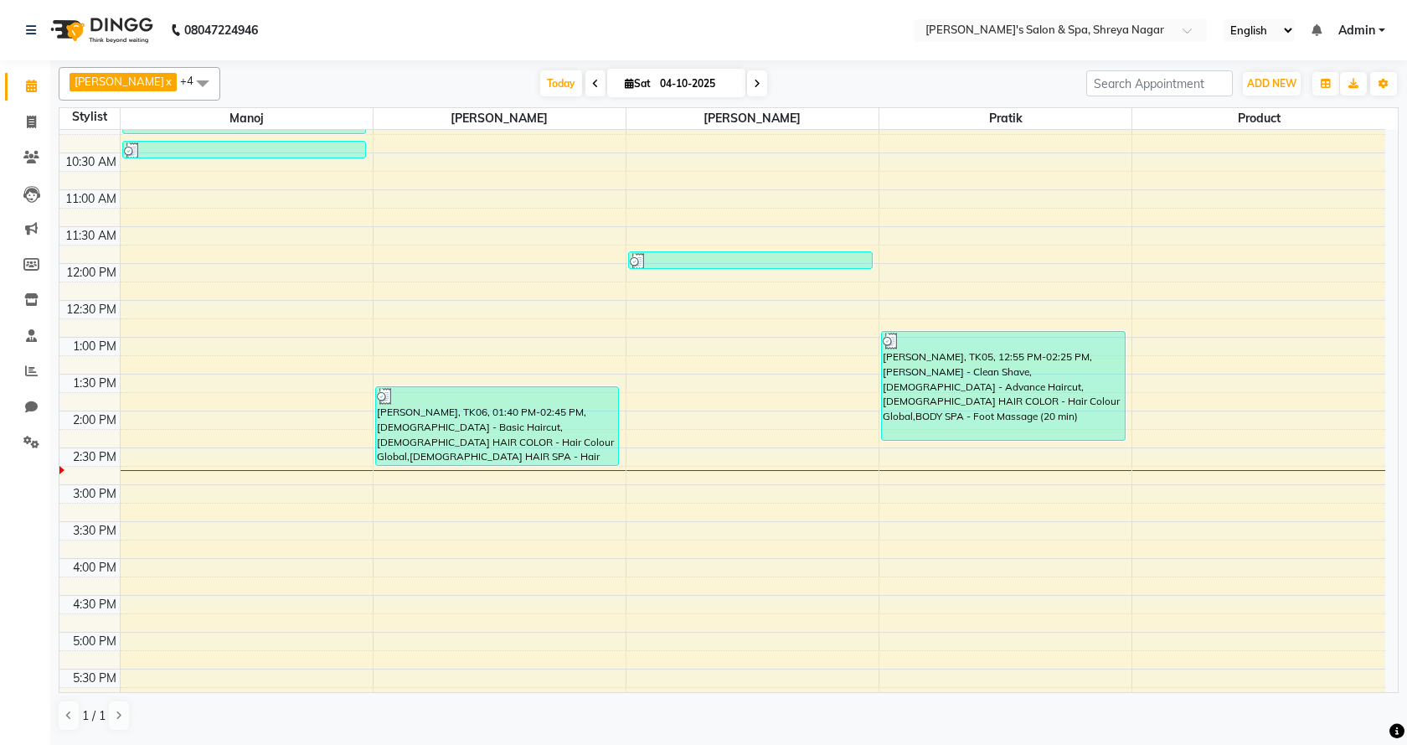
scroll to position [169, 0]
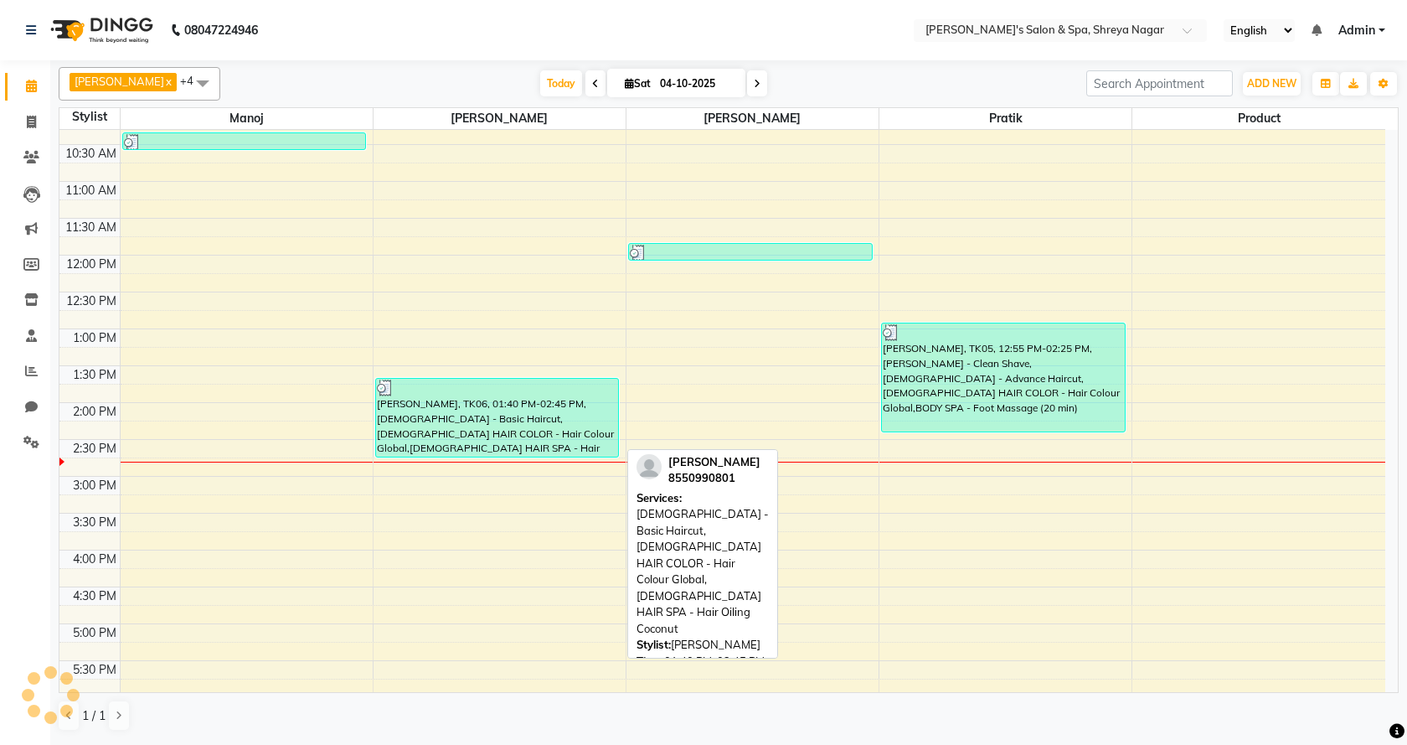
click at [573, 394] on div at bounding box center [497, 387] width 241 height 17
select select "3"
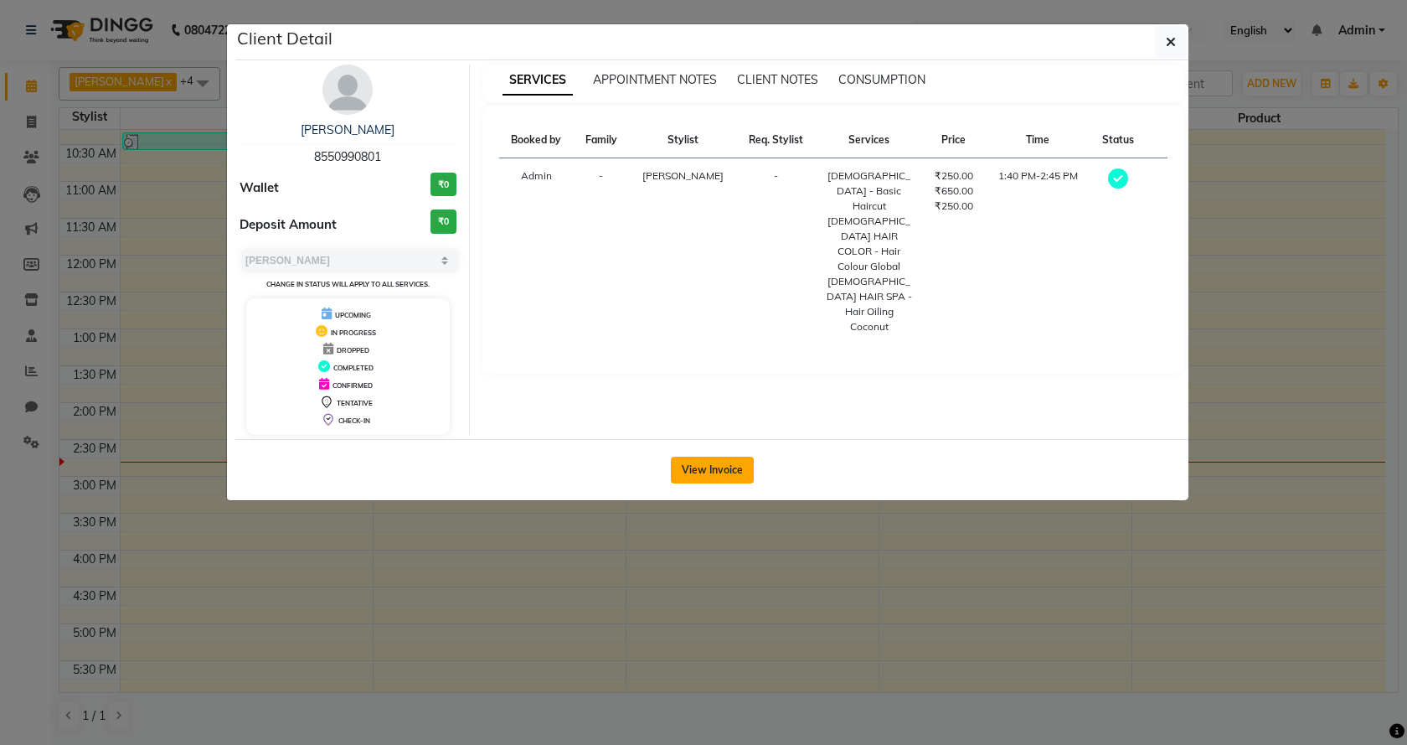
click at [727, 460] on button "View Invoice" at bounding box center [712, 470] width 83 height 27
